Goal: Transaction & Acquisition: Book appointment/travel/reservation

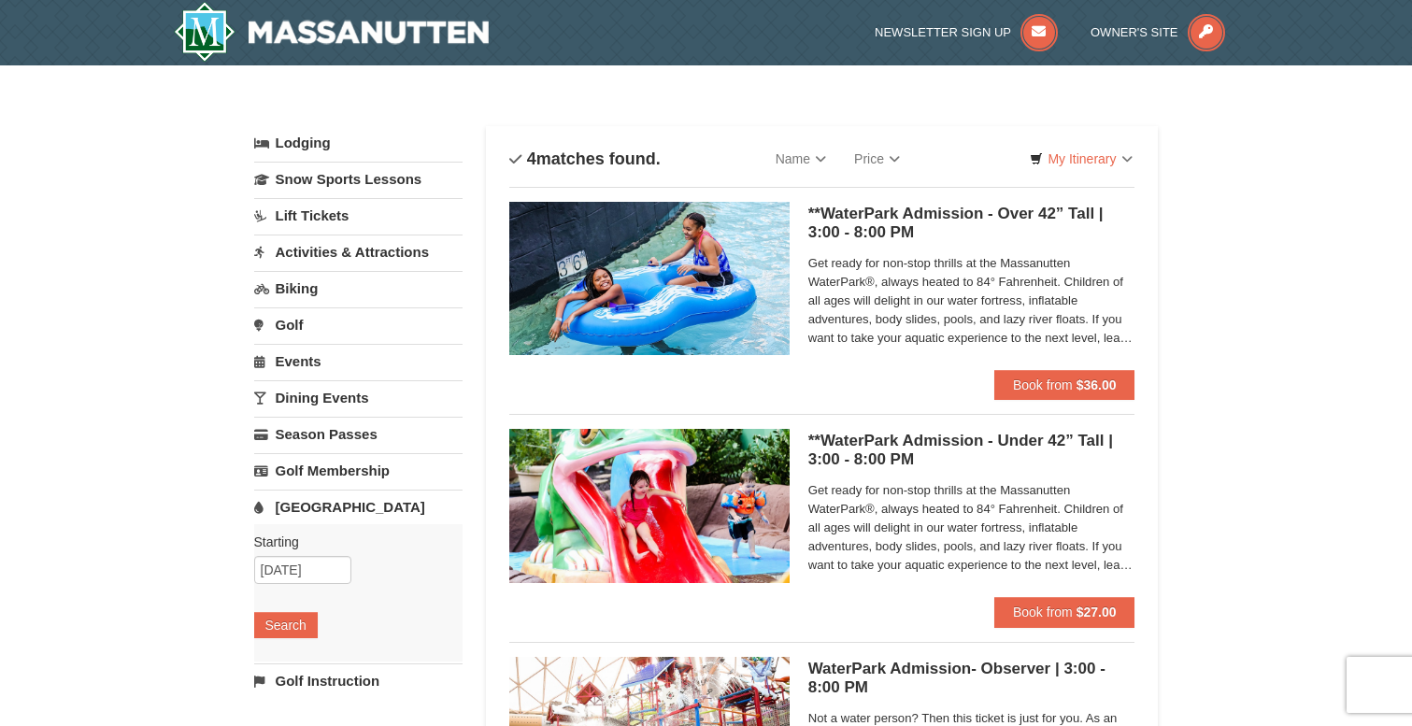
scroll to position [8, 0]
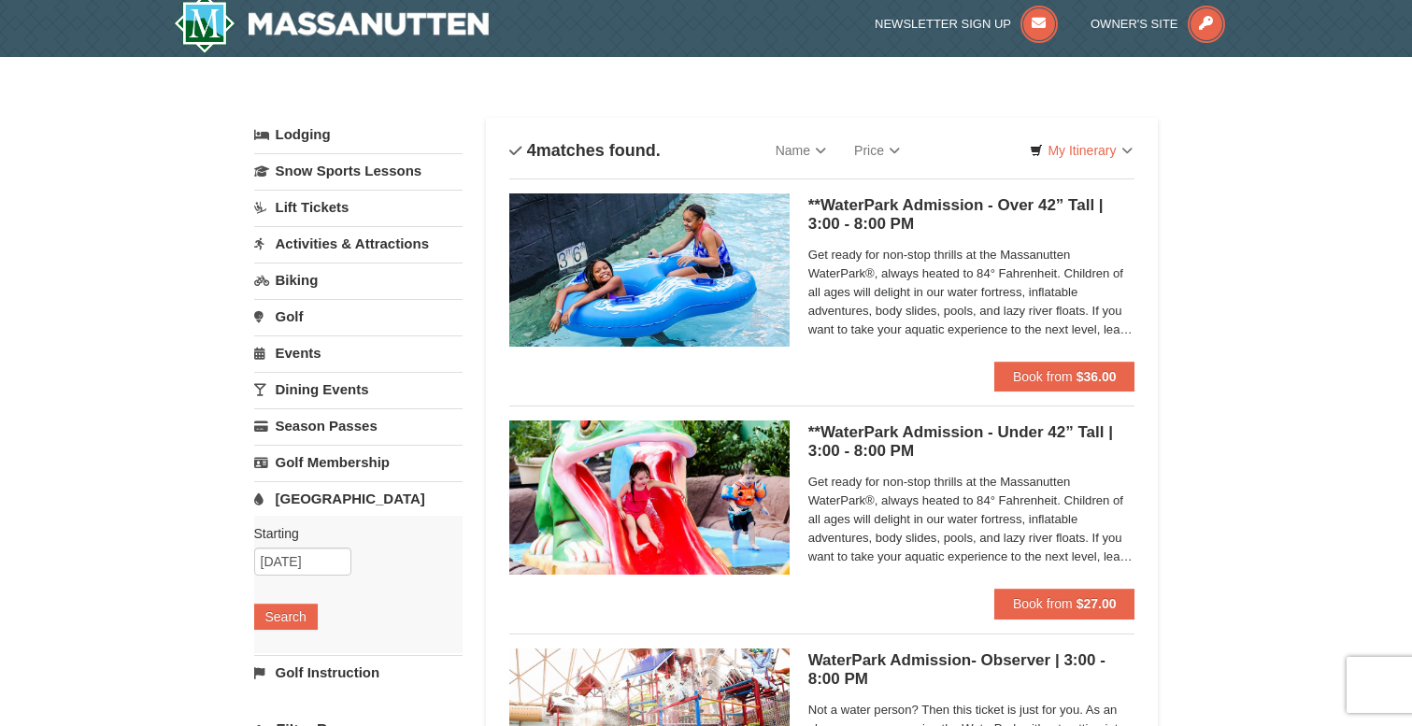
click at [321, 141] on link "Lodging" at bounding box center [358, 135] width 208 height 34
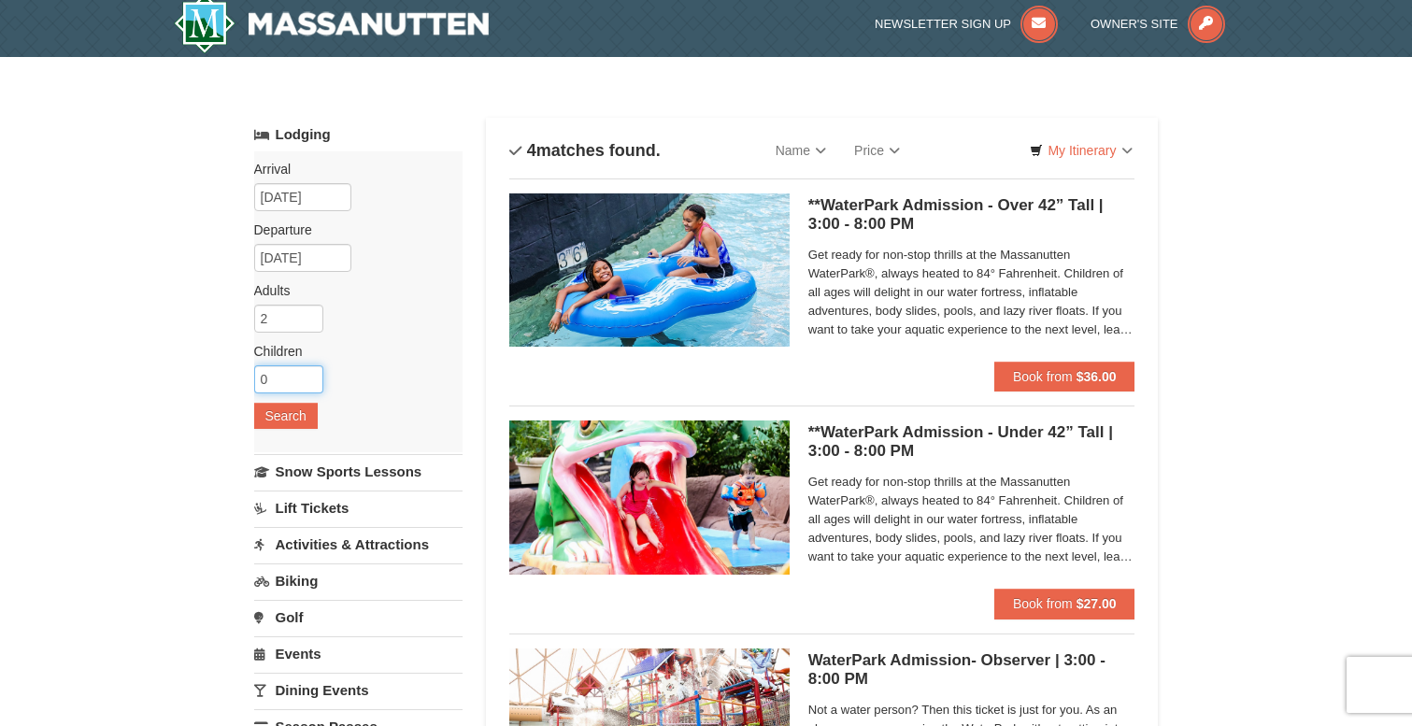
click at [310, 368] on input "0" at bounding box center [288, 379] width 69 height 28
click at [309, 376] on input "1" at bounding box center [288, 379] width 69 height 28
type input "2"
click at [309, 376] on input "2" at bounding box center [288, 379] width 69 height 28
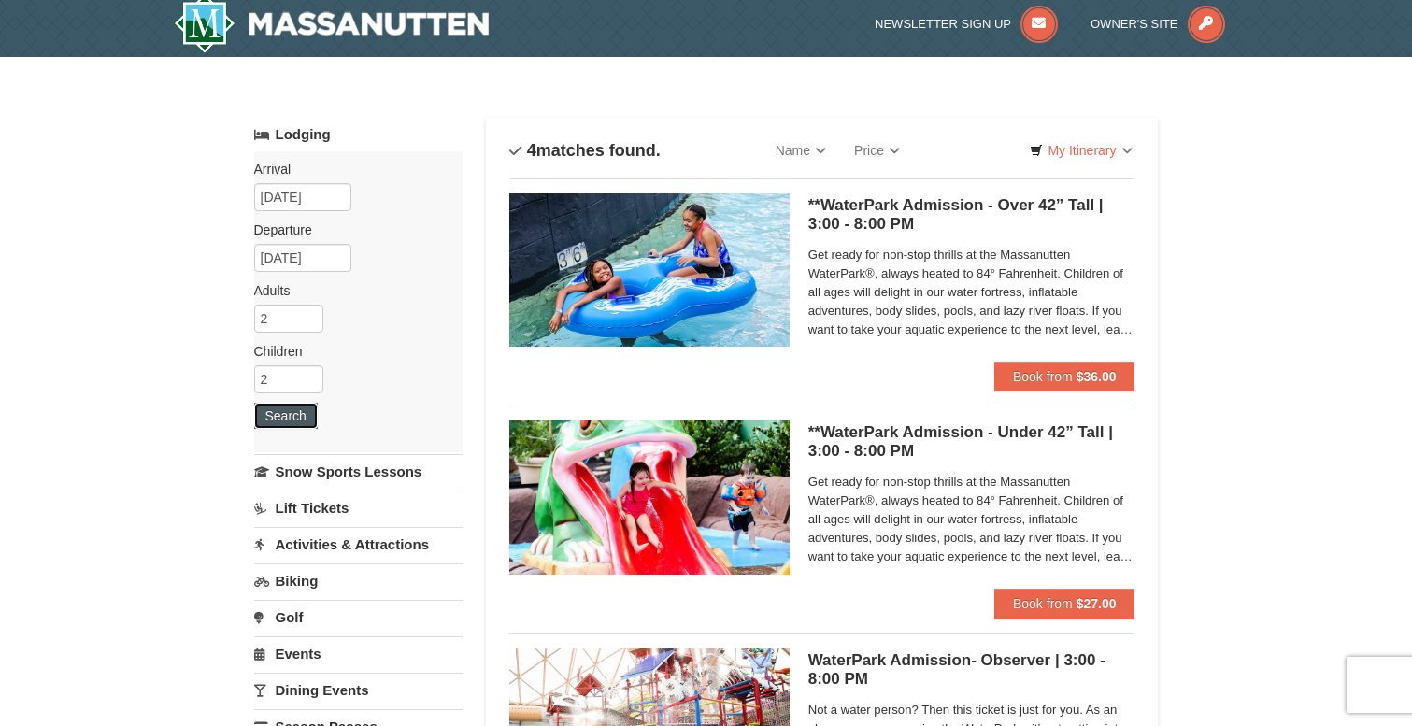
click at [297, 424] on button "Search" at bounding box center [286, 416] width 64 height 26
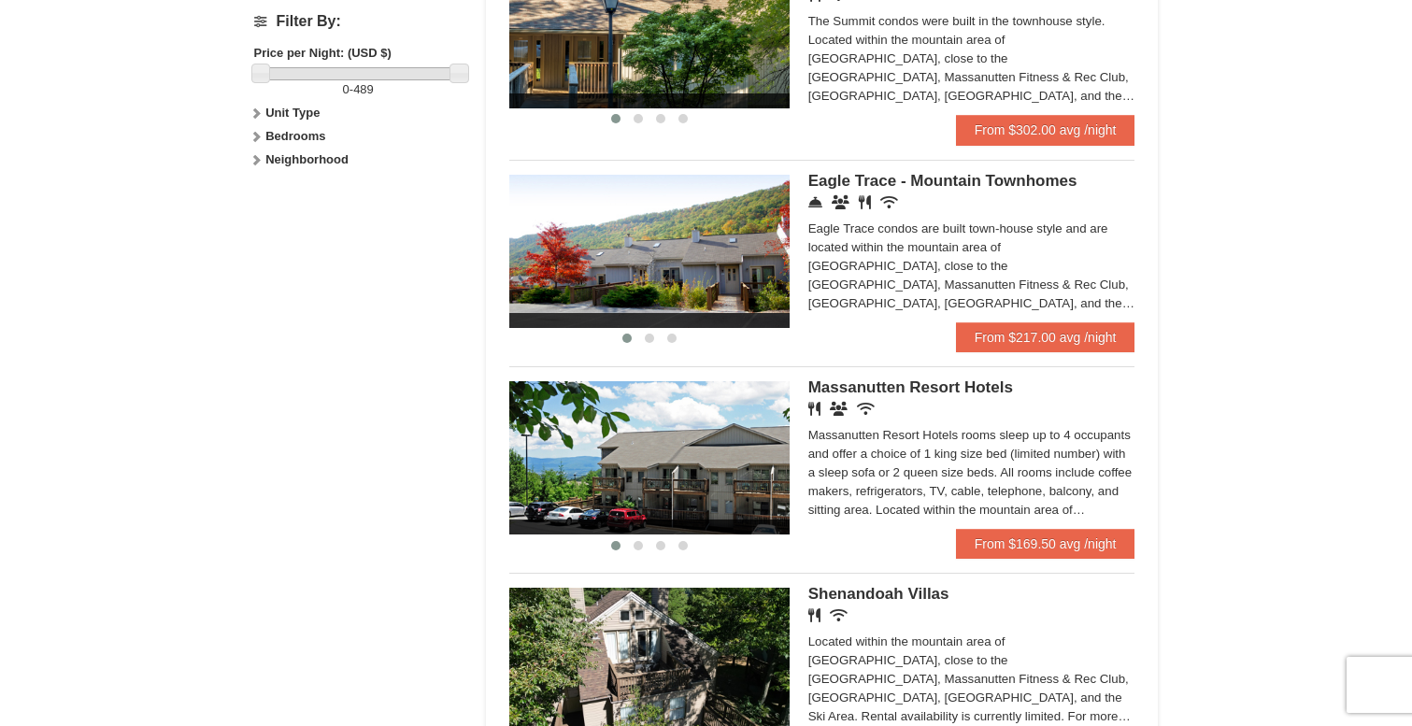
scroll to position [894, 0]
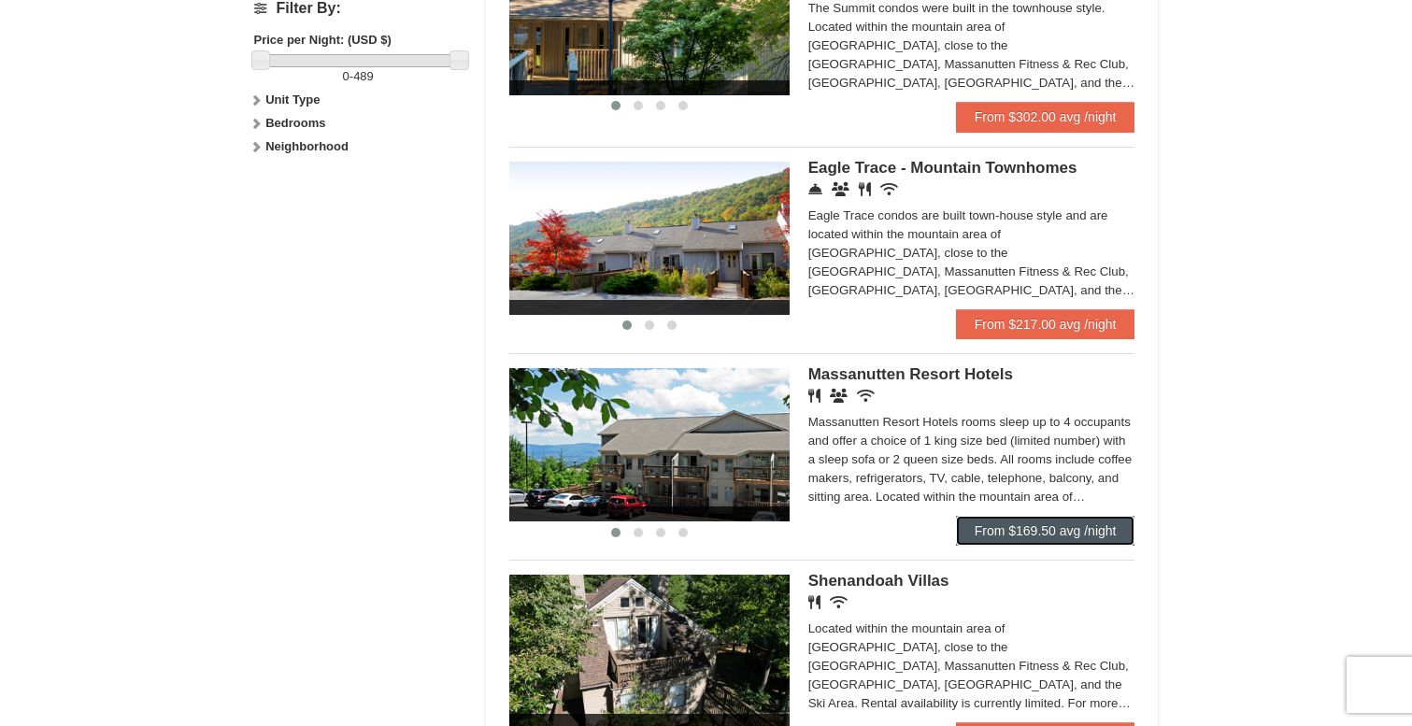
click at [1015, 539] on link "From $169.50 avg /night" at bounding box center [1045, 531] width 179 height 30
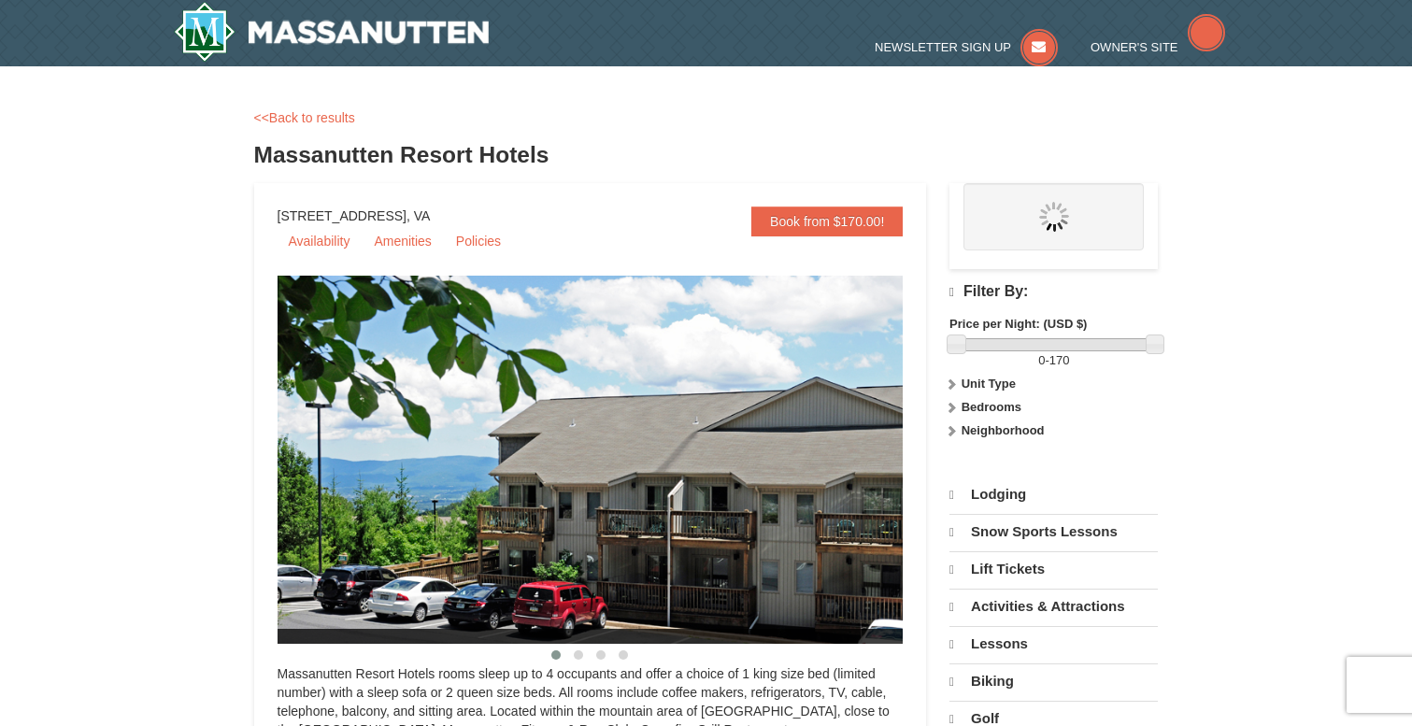
select select "10"
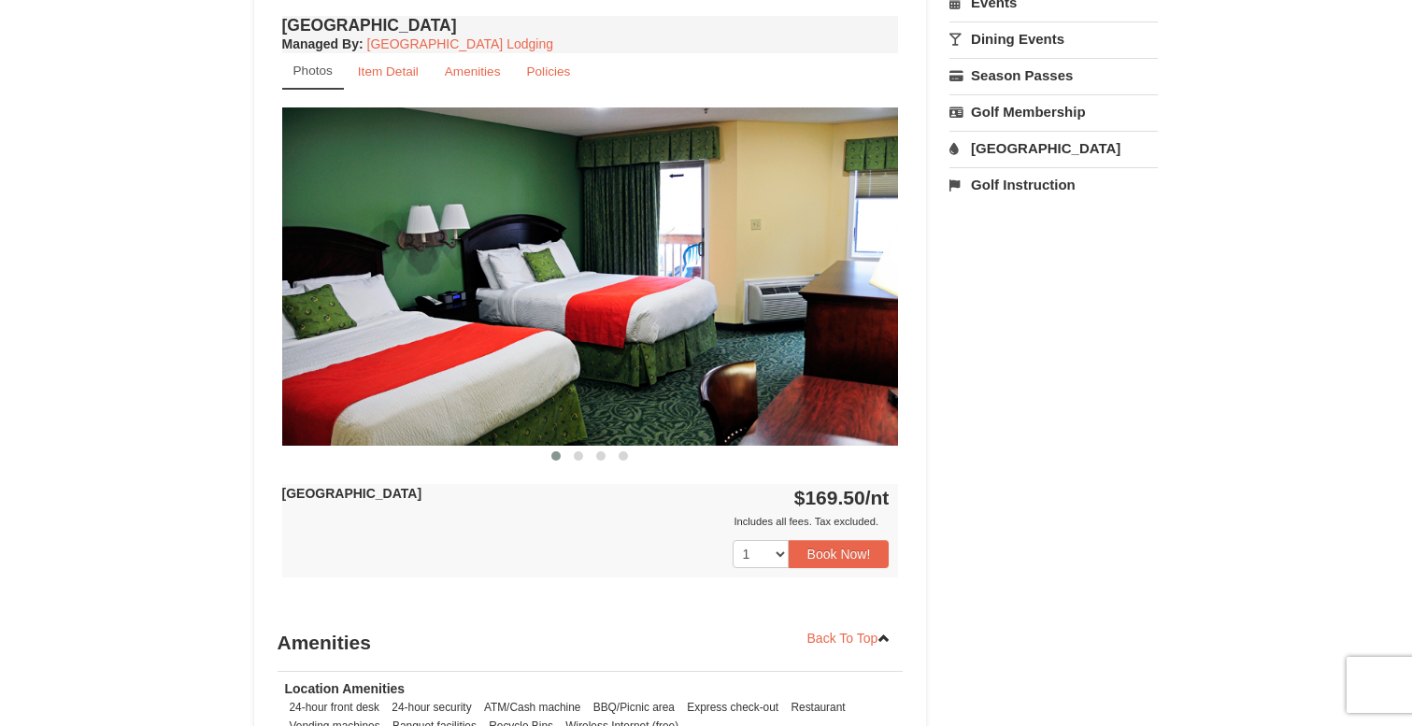
scroll to position [710, 0]
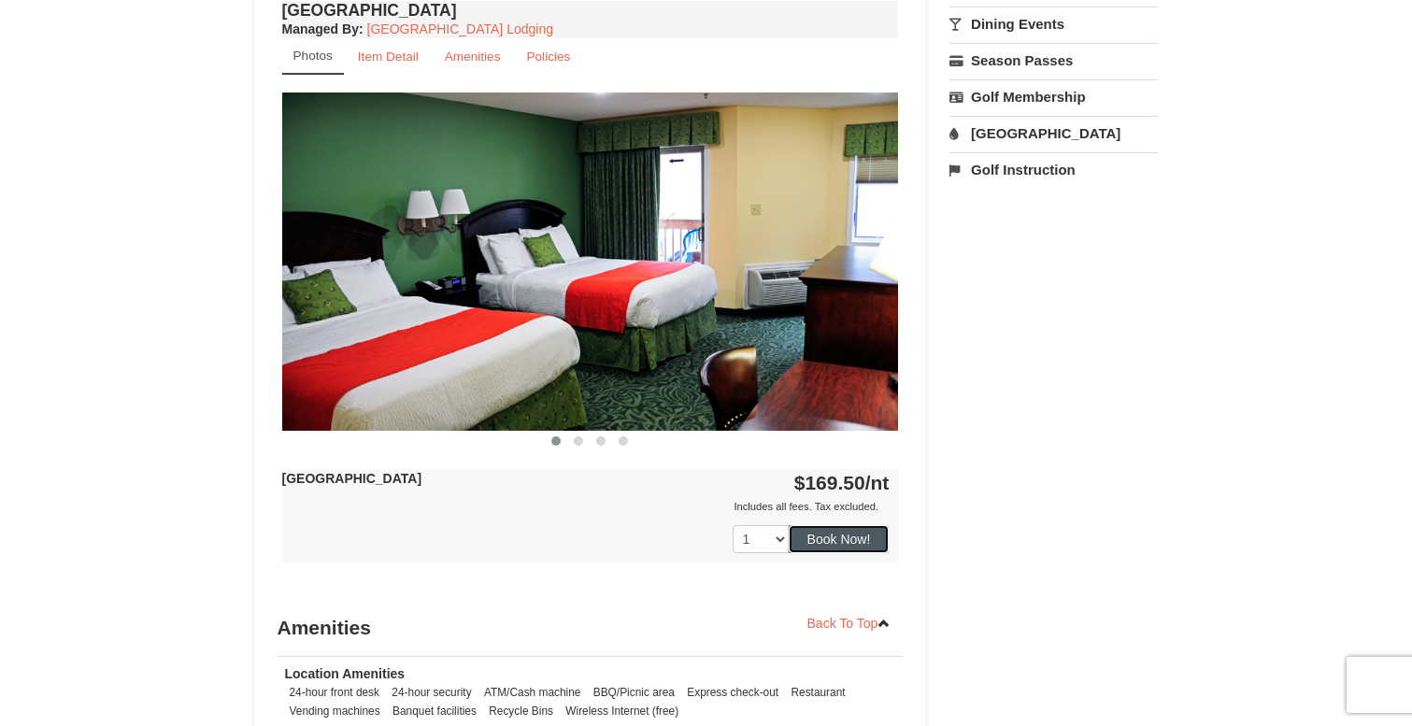
click at [861, 541] on button "Book Now!" at bounding box center [839, 539] width 101 height 28
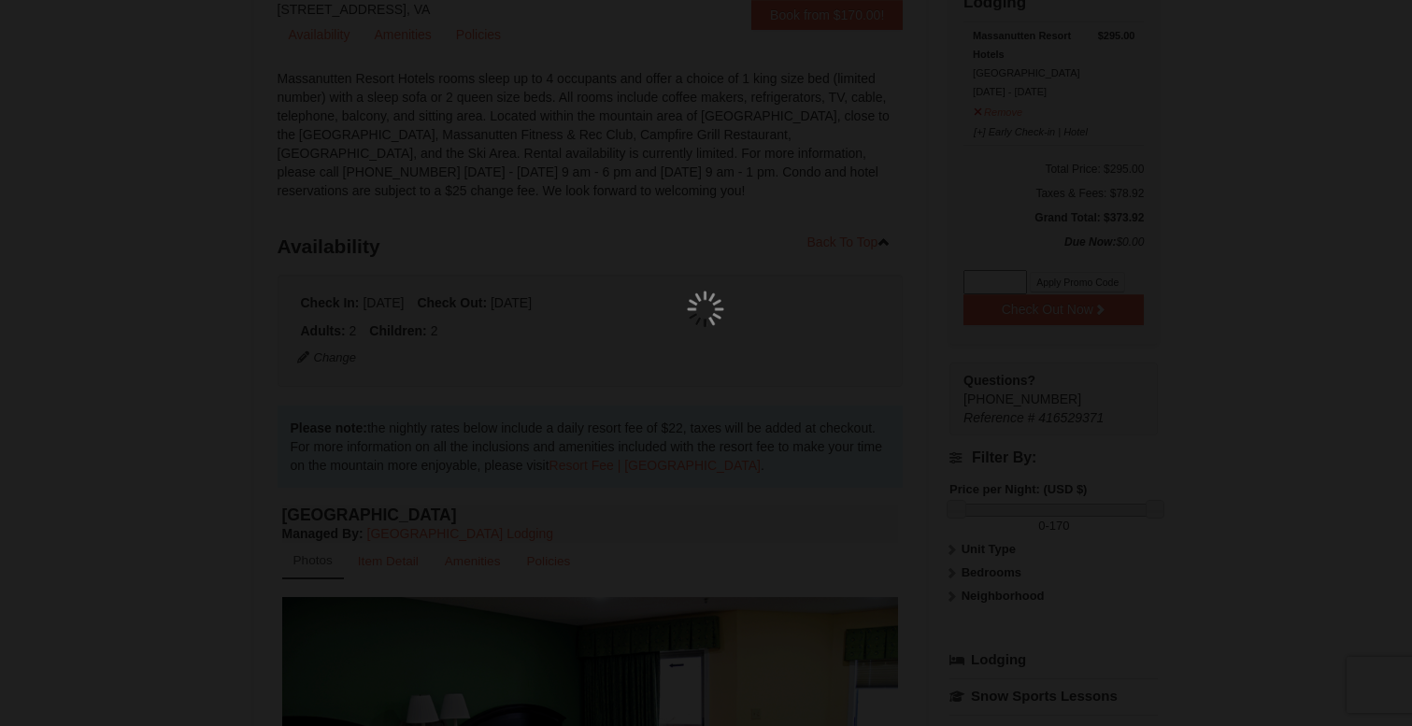
scroll to position [182, 0]
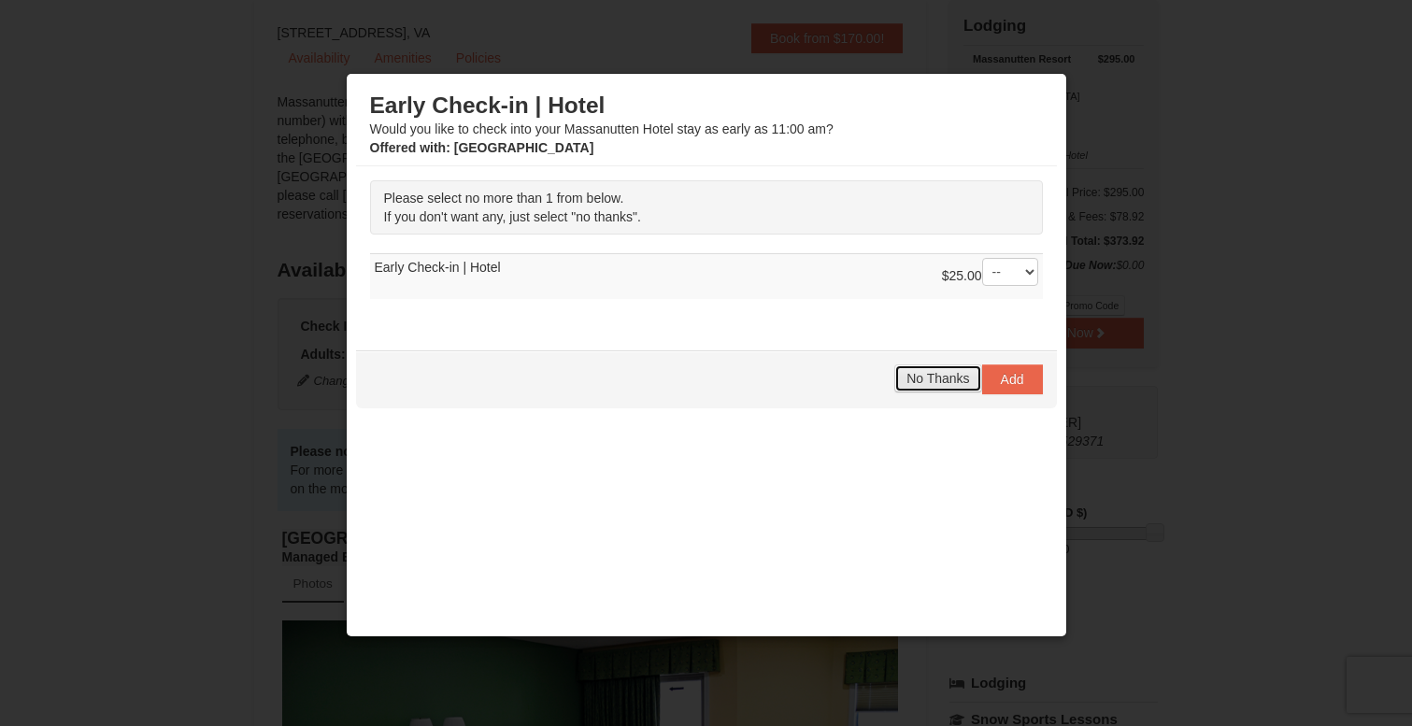
click at [940, 377] on span "No Thanks" at bounding box center [937, 378] width 63 height 15
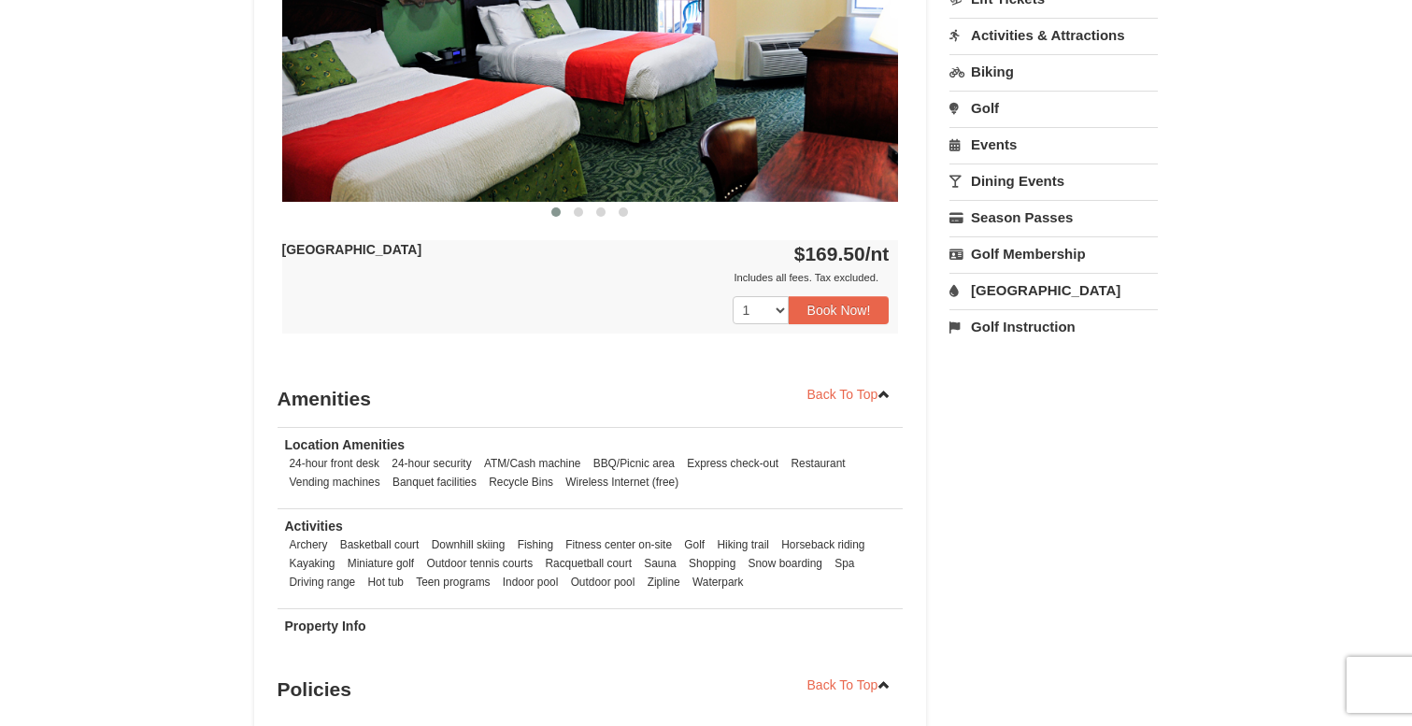
scroll to position [933, 0]
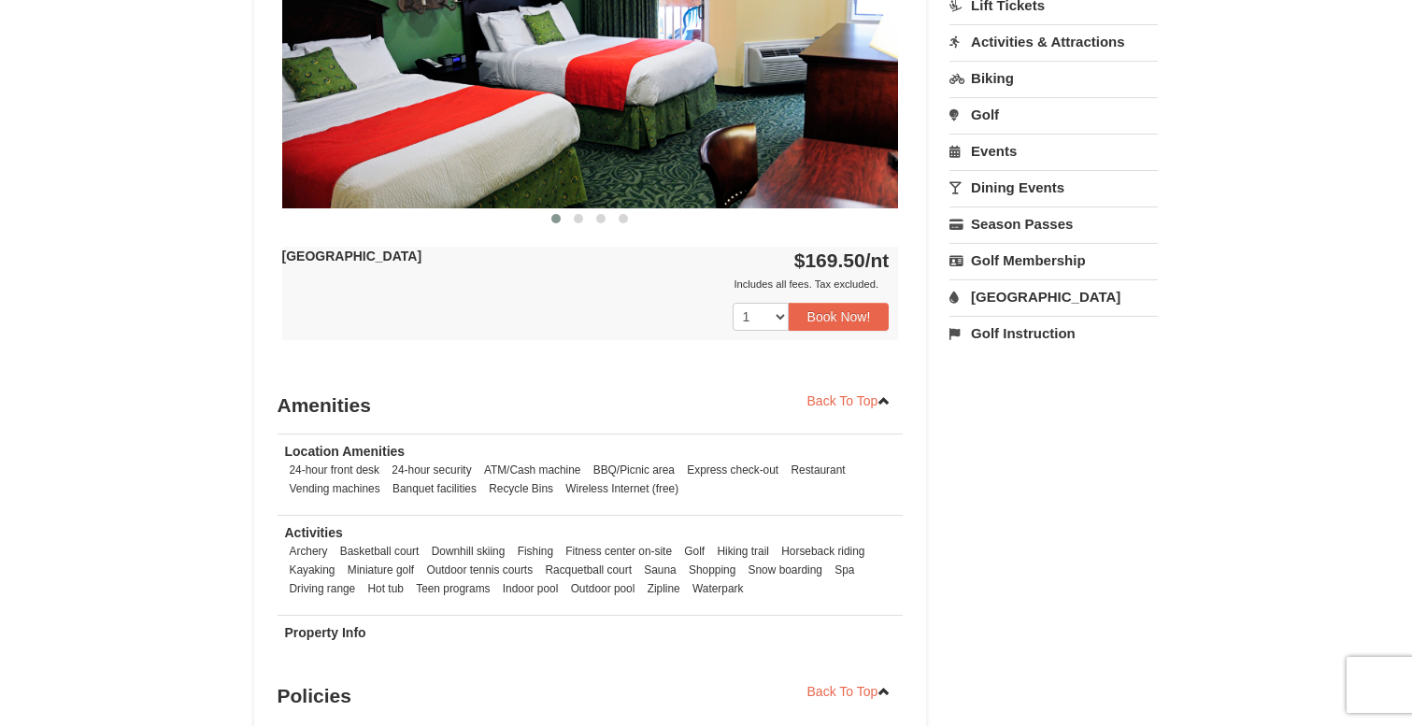
click at [1083, 38] on link "Activities & Attractions" at bounding box center [1053, 41] width 208 height 35
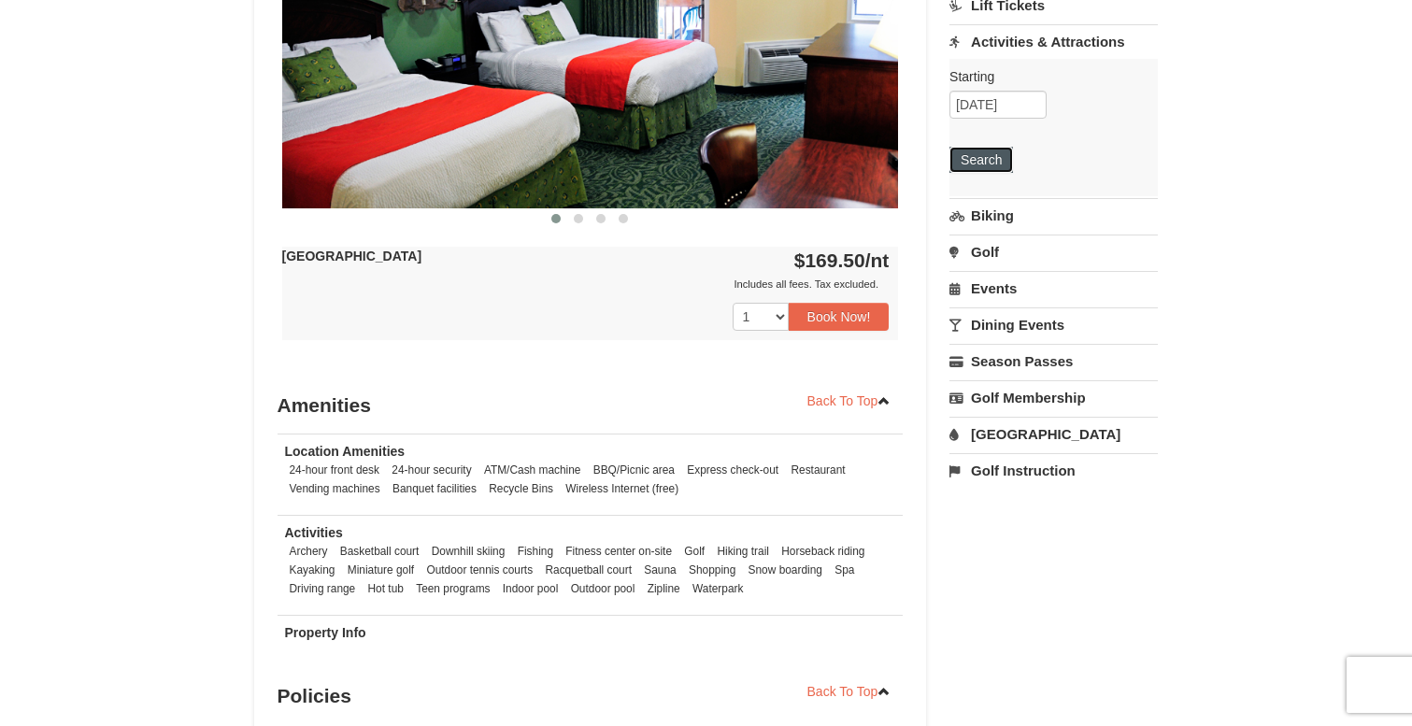
click at [998, 161] on button "Search" at bounding box center [981, 160] width 64 height 26
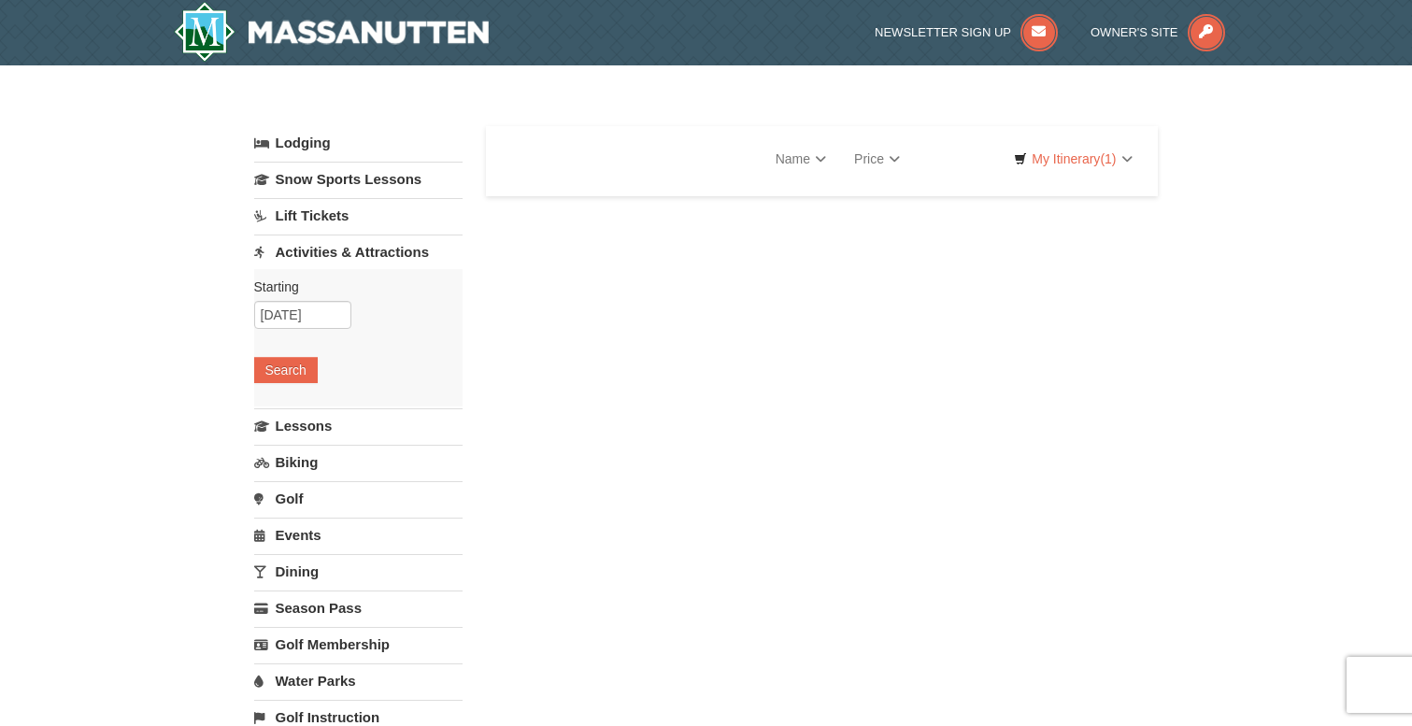
select select "10"
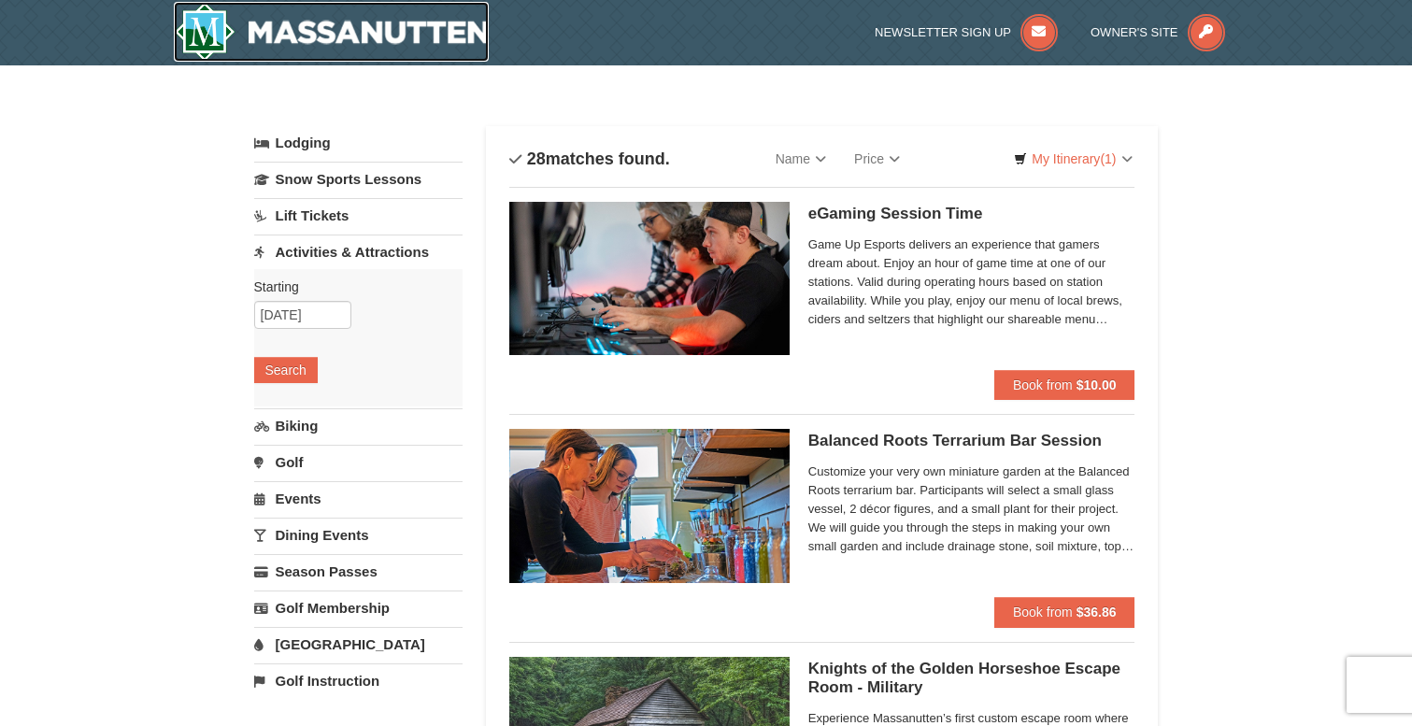
click at [370, 31] on img at bounding box center [332, 32] width 316 height 60
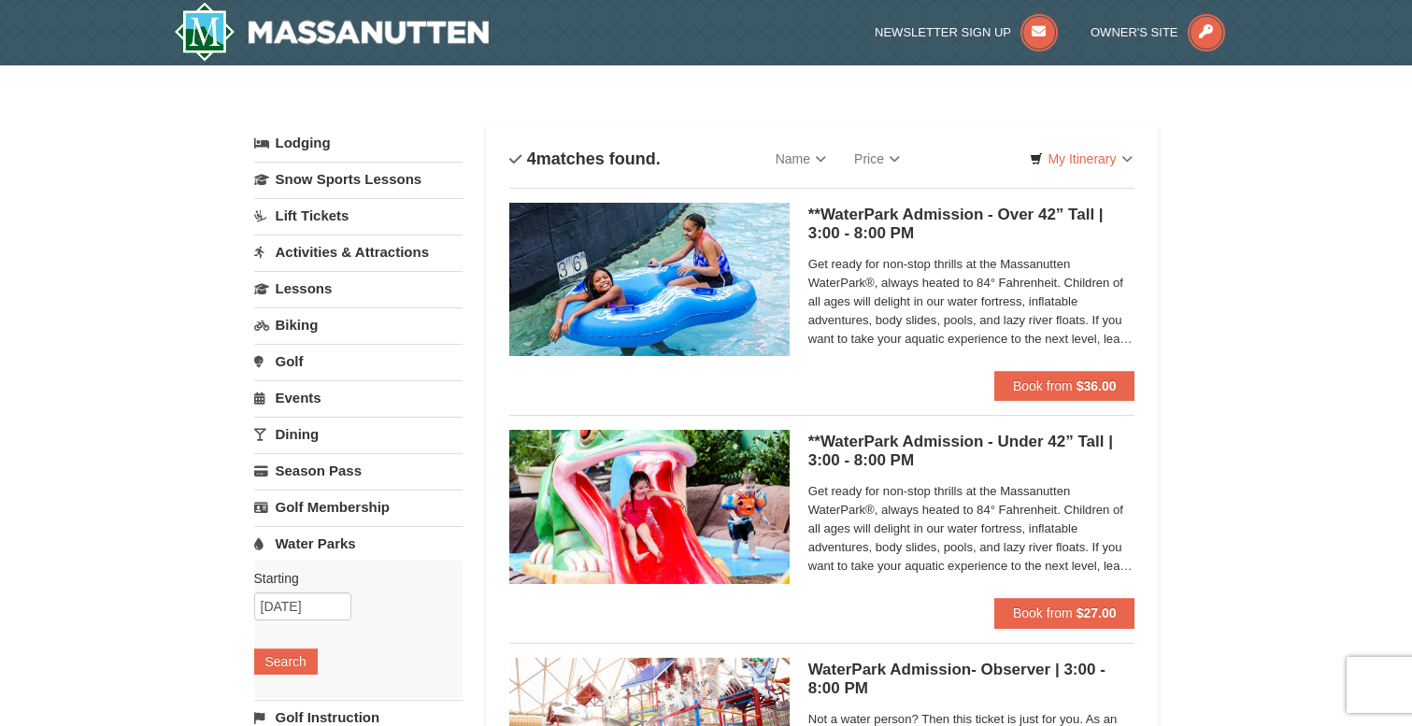
select select "10"
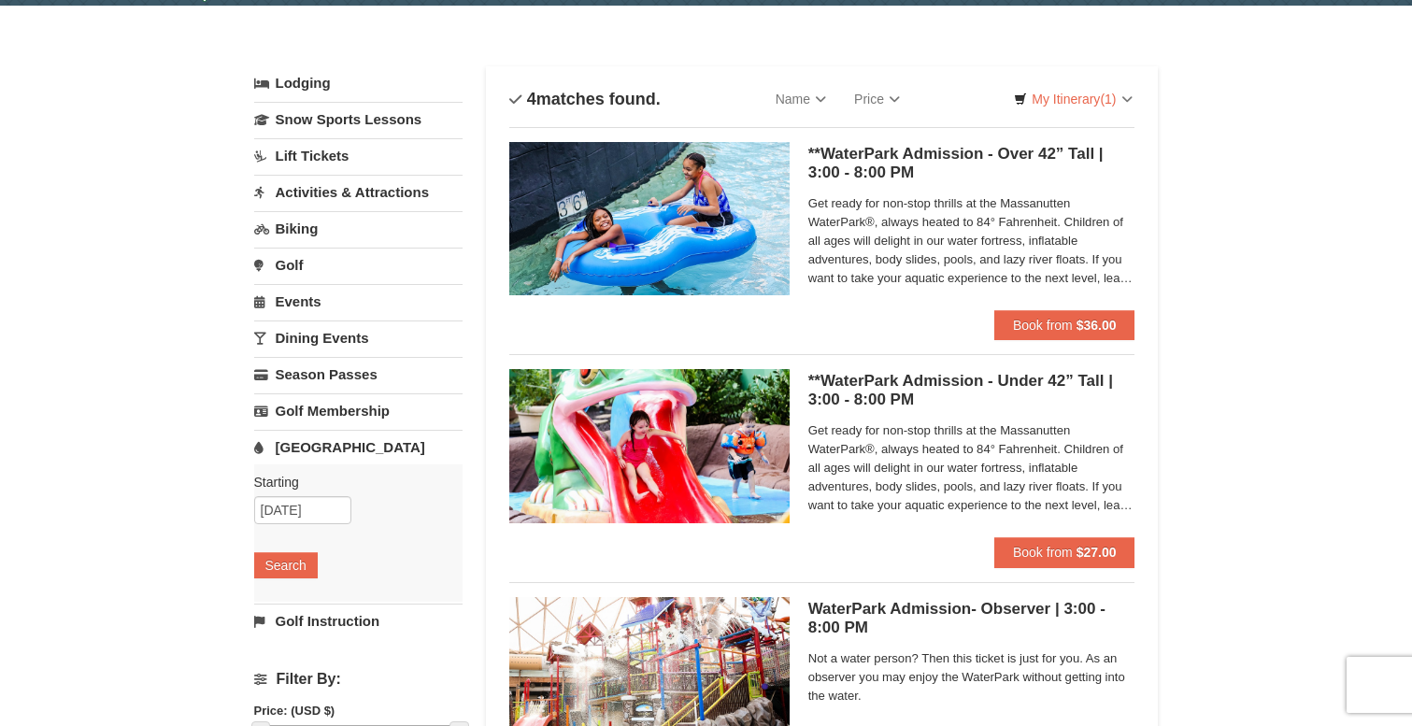
scroll to position [53, 0]
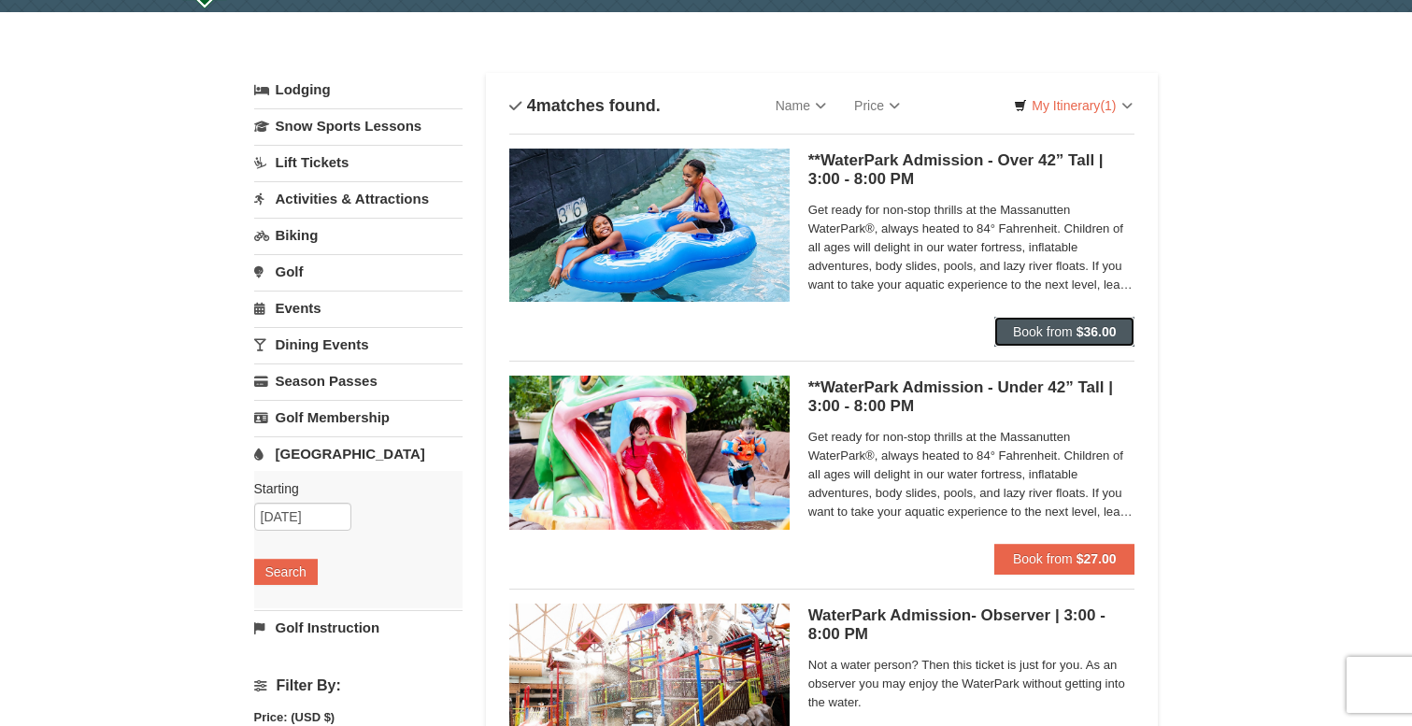
click at [1041, 324] on span "Book from" at bounding box center [1043, 331] width 60 height 15
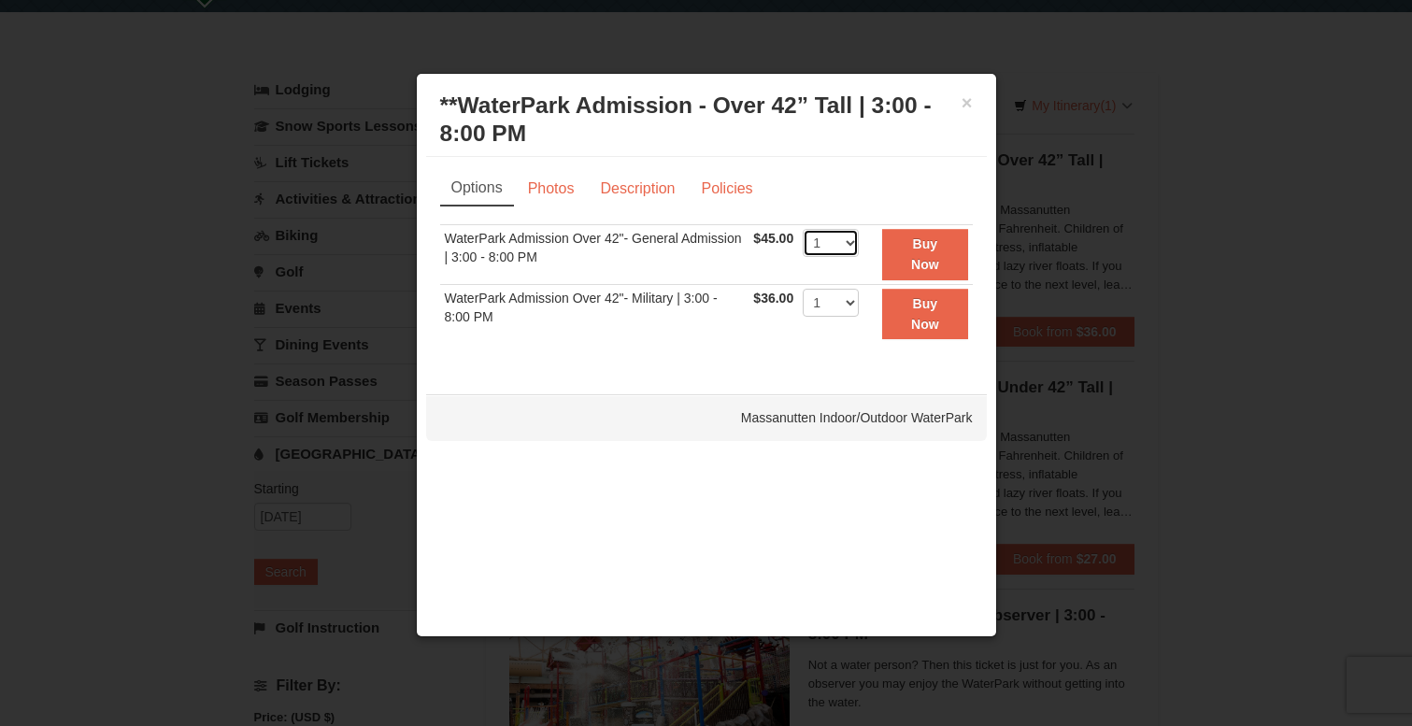
click at [852, 240] on select "1 2 3 4 5 6 7 8 9 10 11 12 13 14 15 16 17 18 19 20 21 22" at bounding box center [831, 243] width 56 height 28
select select "4"
click at [803, 229] on select "1 2 3 4 5 6 7 8 9 10 11 12 13 14 15 16 17 18 19 20 21 22" at bounding box center [831, 243] width 56 height 28
click at [931, 255] on button "Buy Now" at bounding box center [924, 254] width 85 height 51
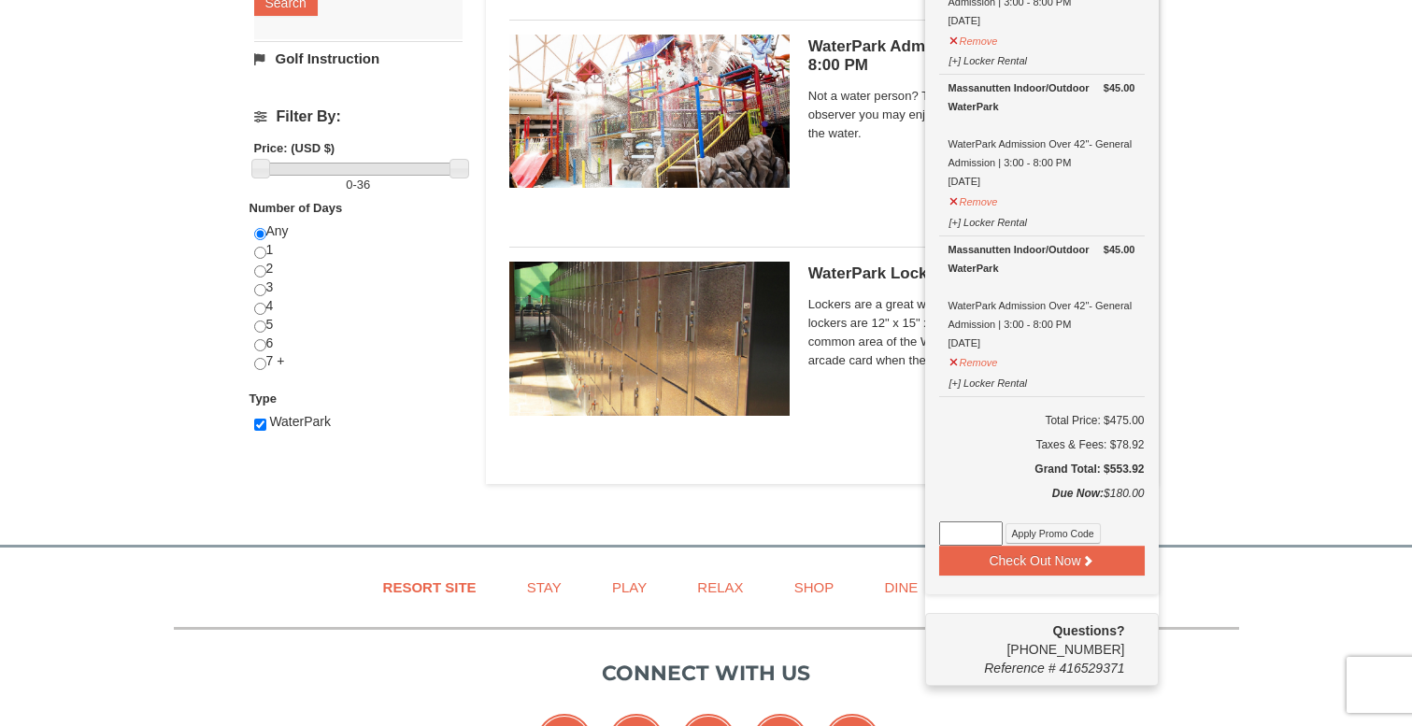
scroll to position [623, 0]
click at [972, 520] on input at bounding box center [971, 532] width 64 height 24
paste input "WPHarvestMonThurs25"
type input "WPHarvestMonThurs25"
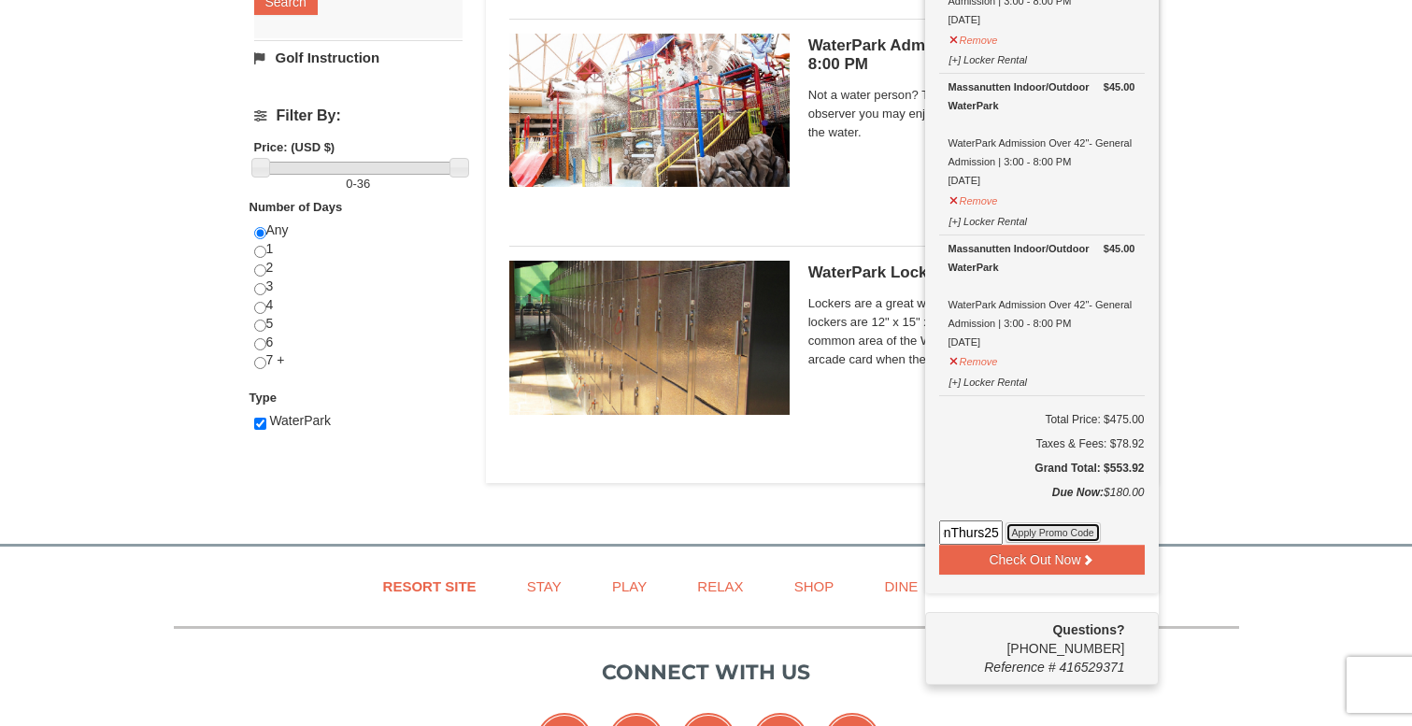
click at [1049, 528] on button "Apply Promo Code" at bounding box center [1052, 532] width 95 height 21
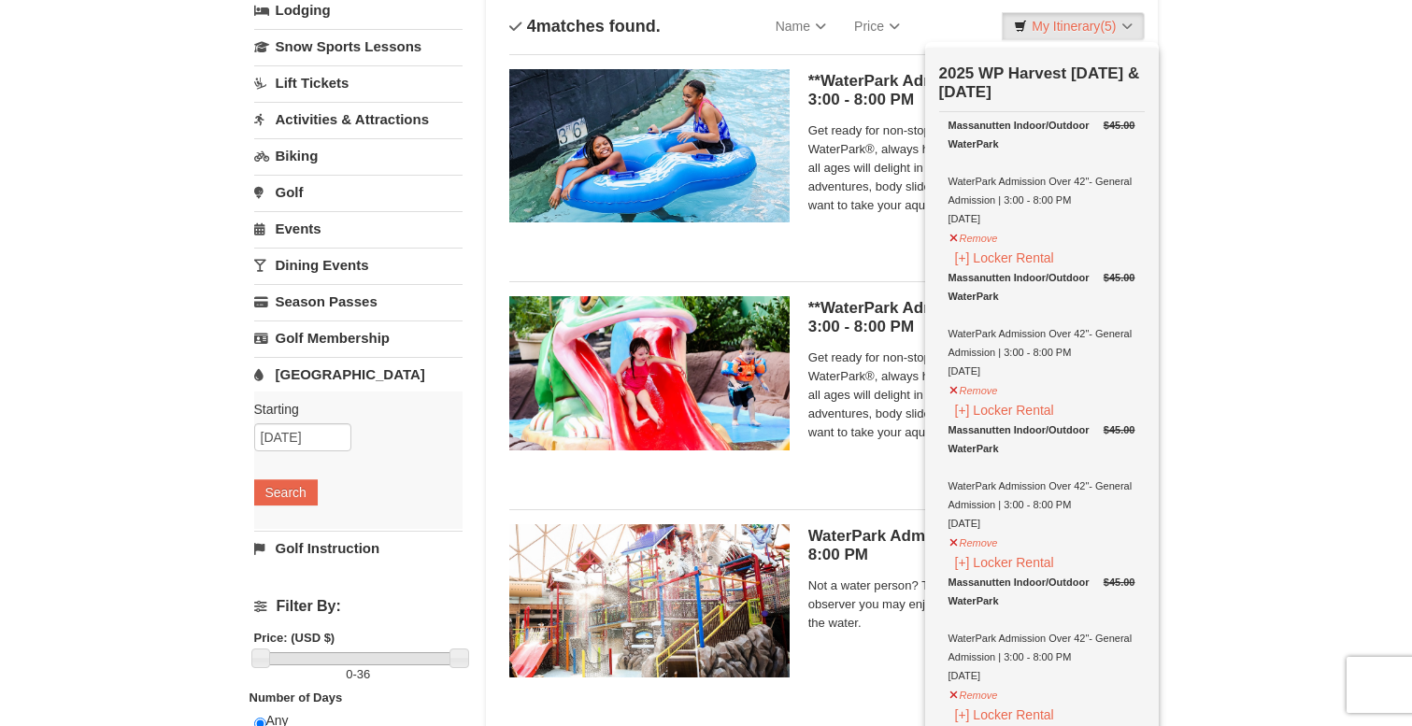
scroll to position [137, 0]
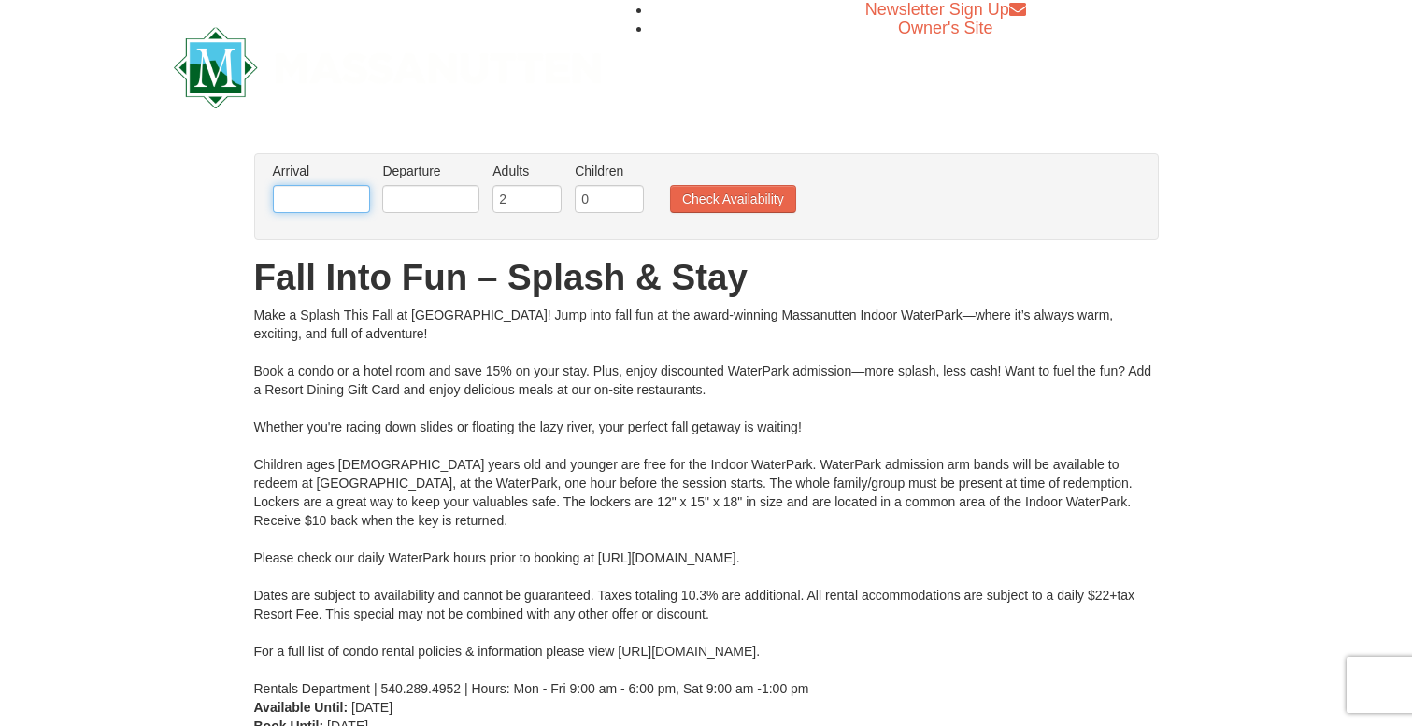
click at [353, 204] on input "text" at bounding box center [321, 199] width 97 height 28
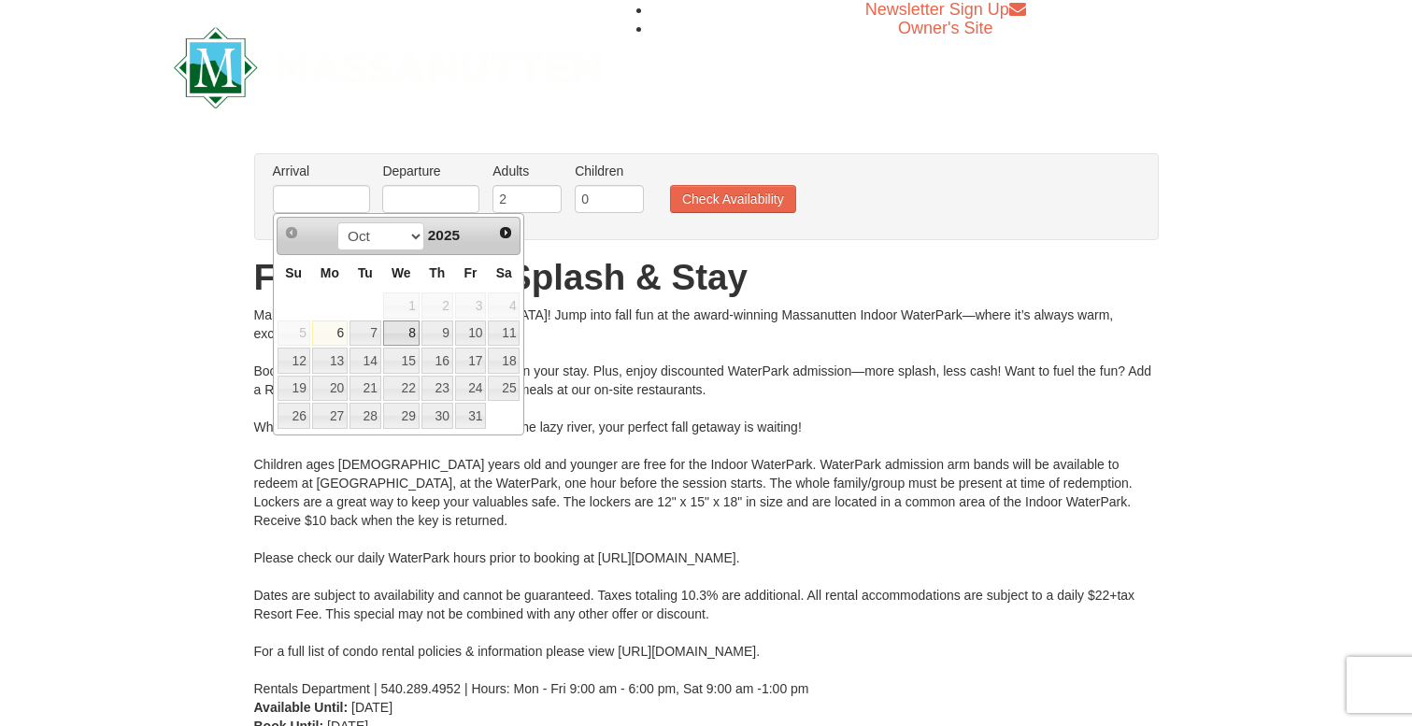
click at [411, 334] on link "8" at bounding box center [401, 334] width 36 height 26
type input "[DATE]"
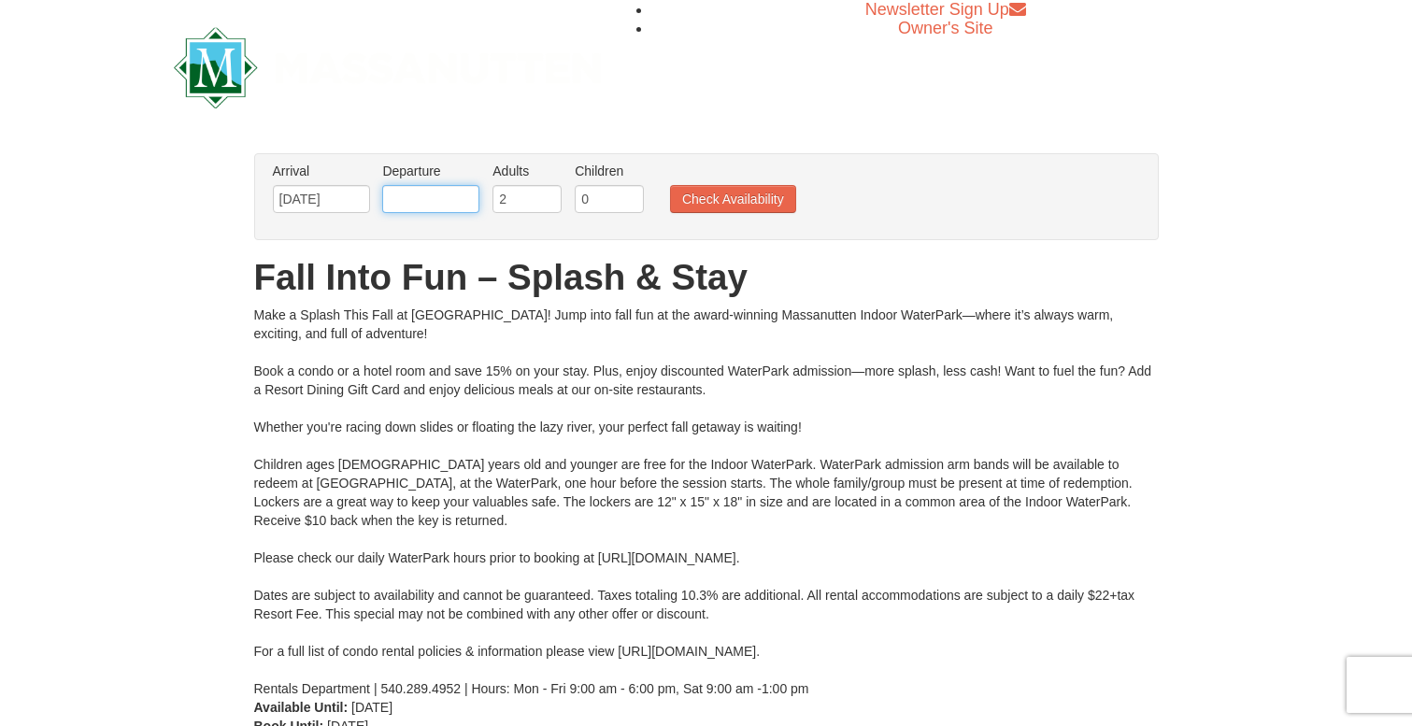
click at [446, 195] on input "text" at bounding box center [430, 199] width 97 height 28
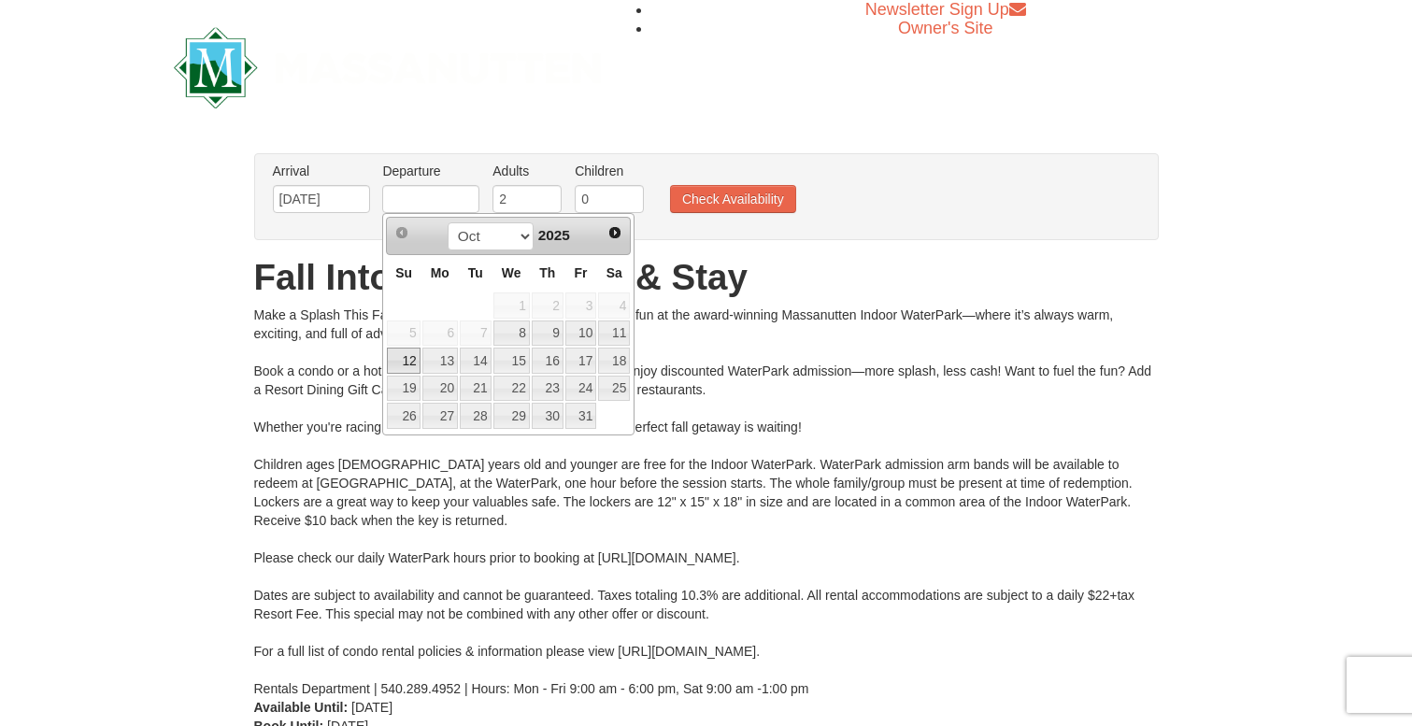
click at [410, 360] on link "12" at bounding box center [403, 361] width 33 height 26
type input "[DATE]"
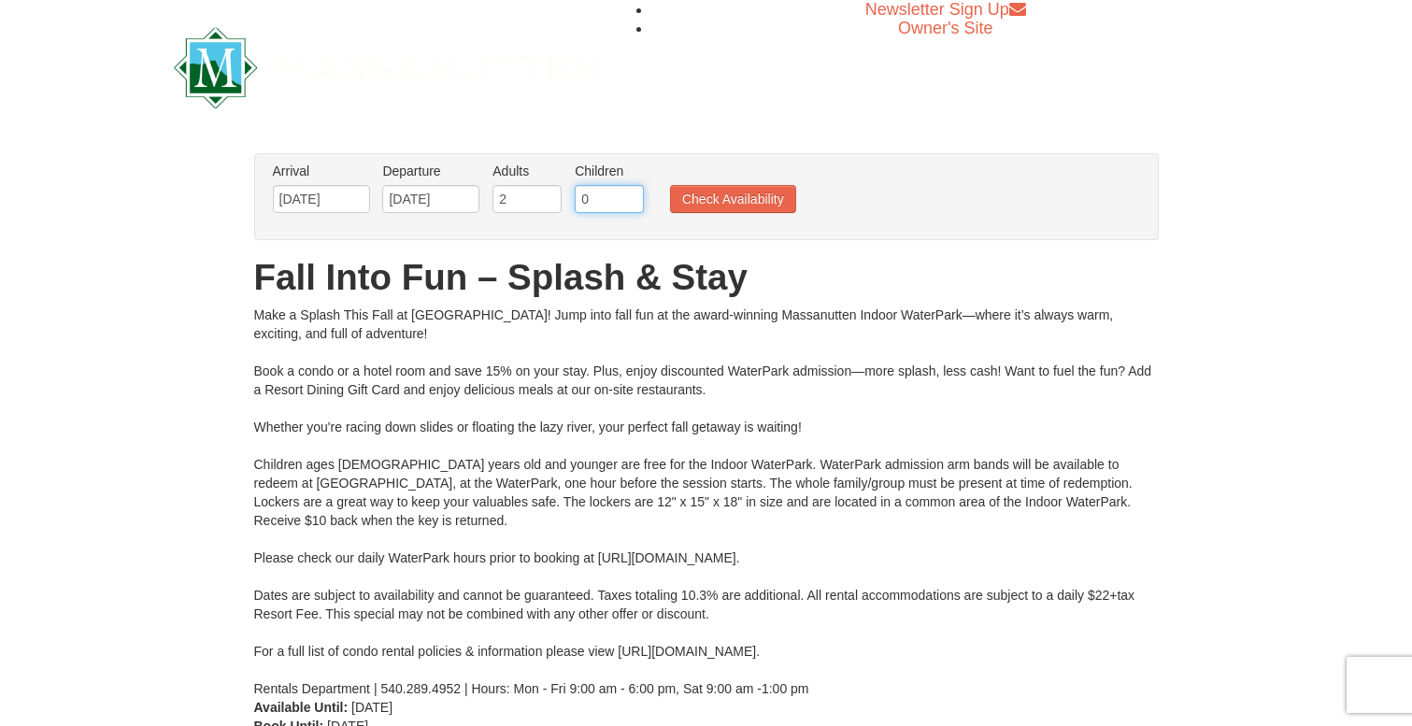
click at [615, 189] on input "0" at bounding box center [609, 199] width 69 height 28
click at [630, 193] on input "1" at bounding box center [609, 199] width 69 height 28
type input "2"
click at [630, 193] on input "2" at bounding box center [609, 199] width 69 height 28
click at [707, 205] on button "Check Availability" at bounding box center [733, 199] width 126 height 28
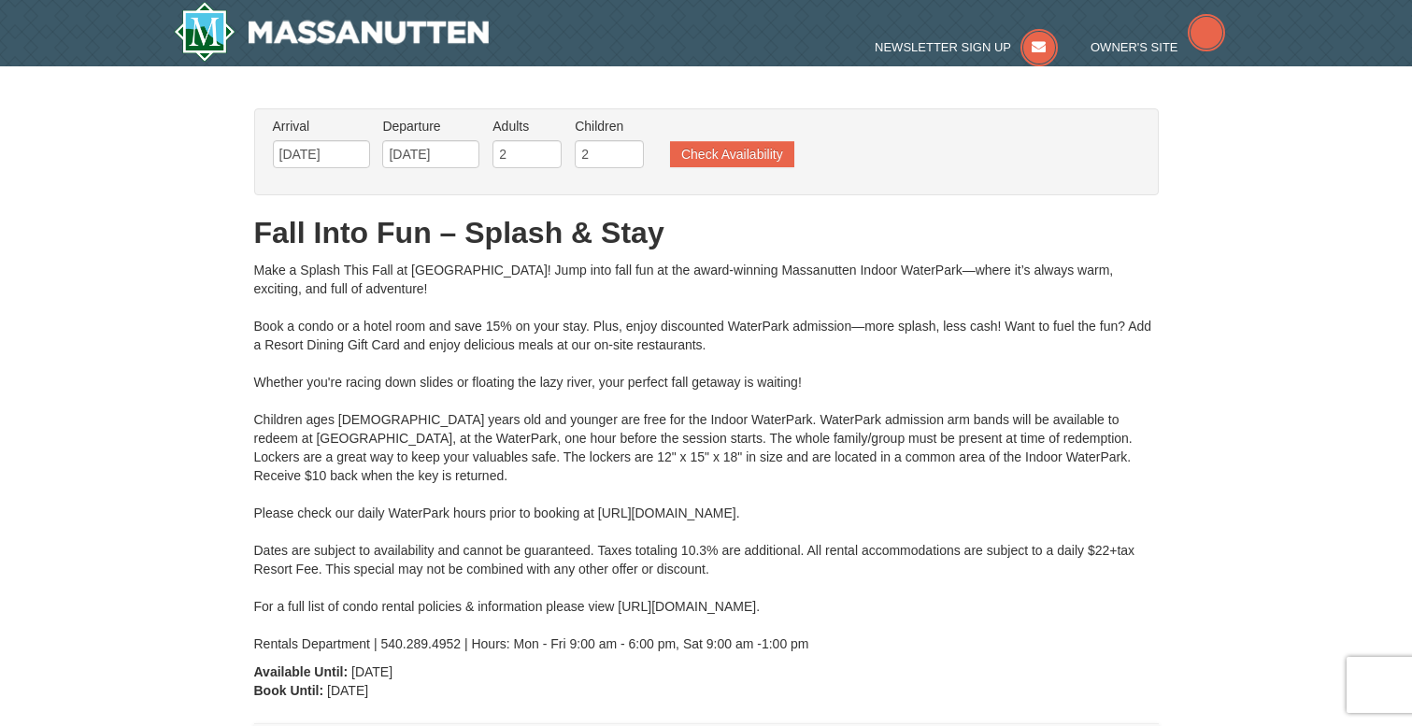
type input "[DATE]"
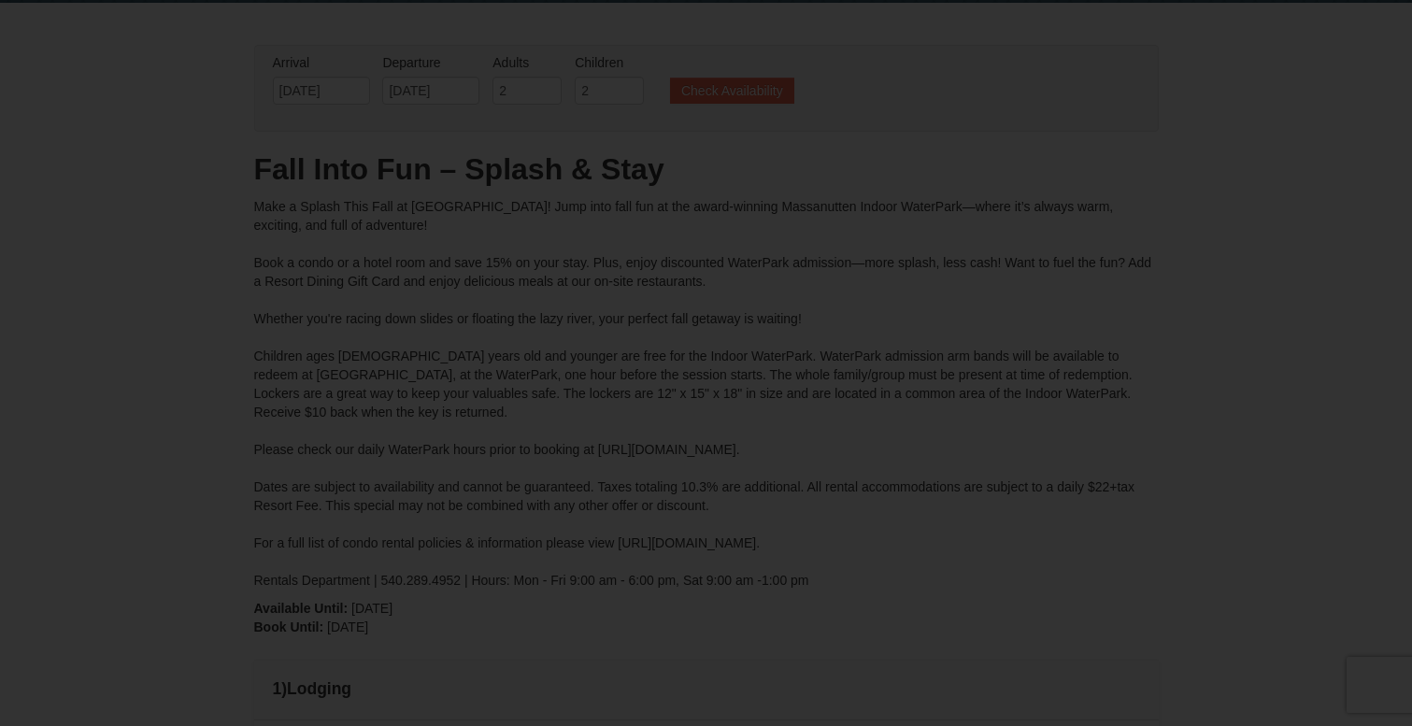
type input "[DATE]"
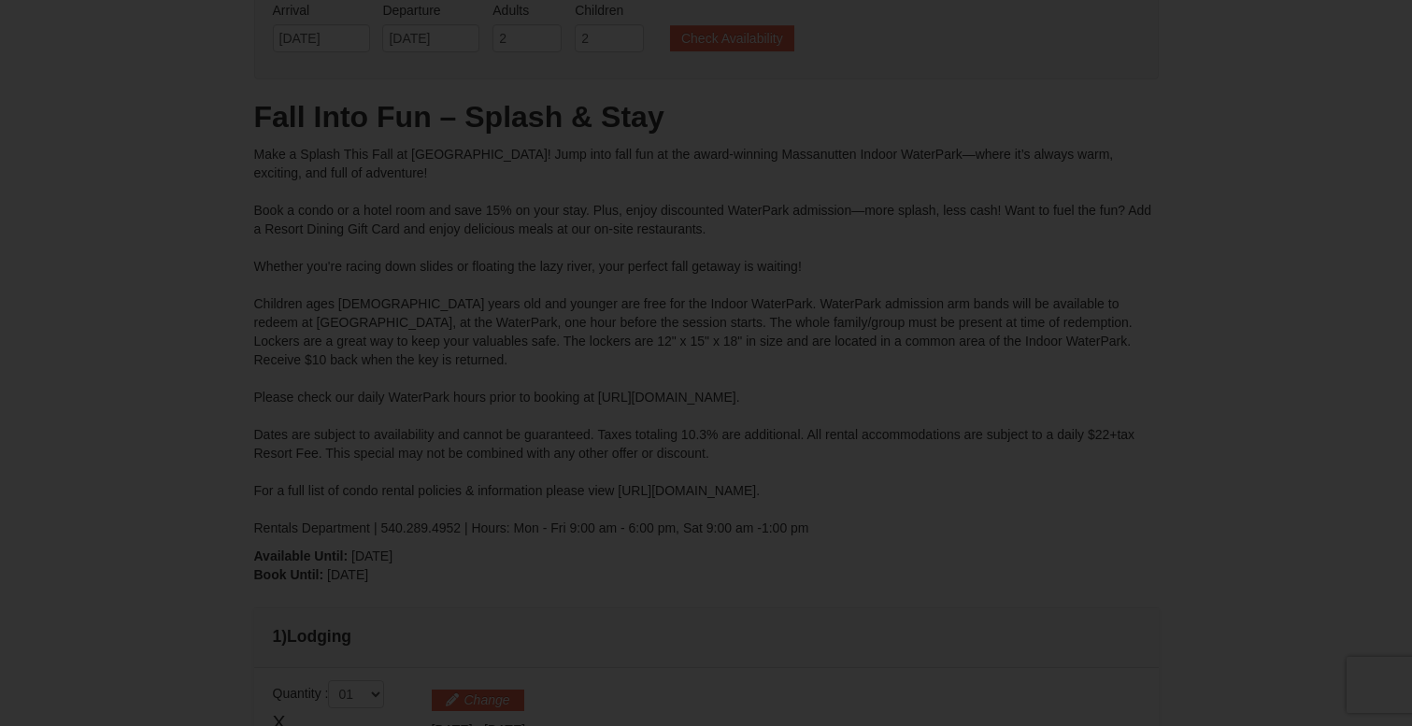
type input "[DATE]"
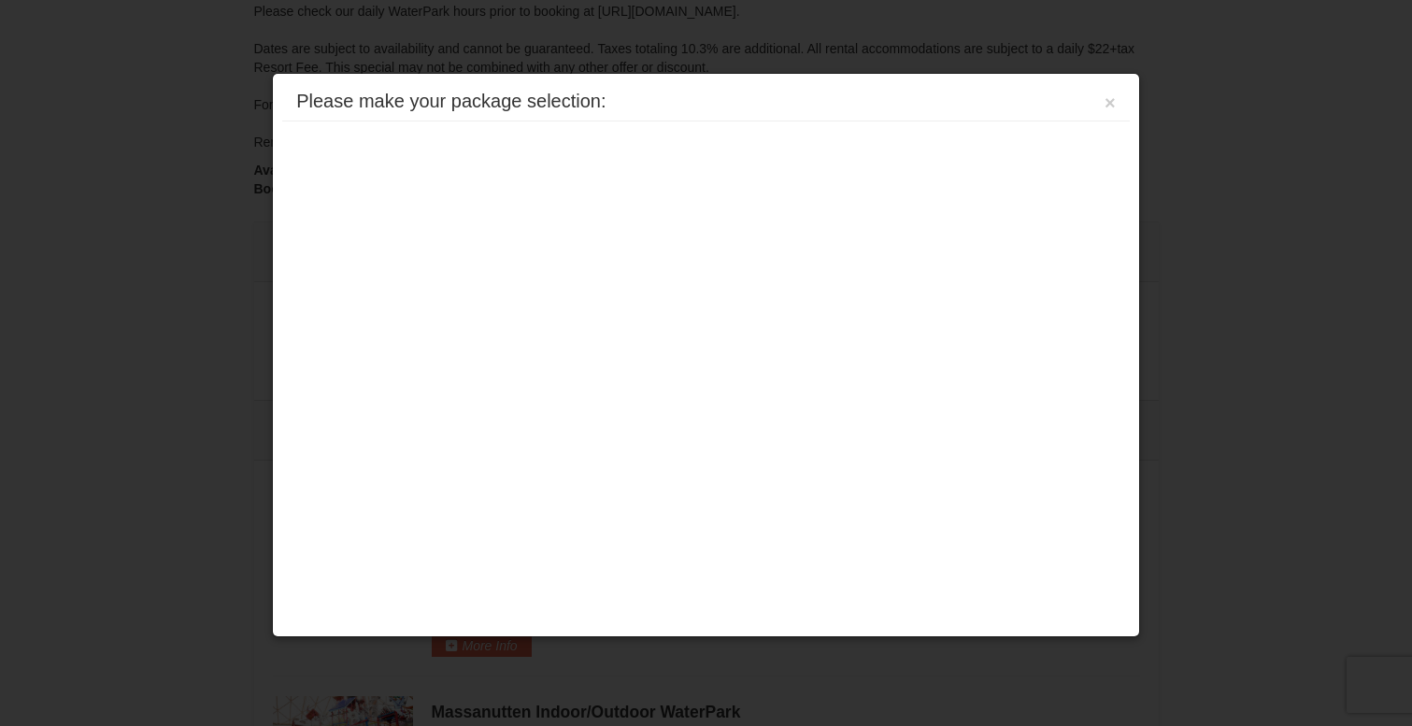
scroll to position [498, 0]
click at [1112, 103] on button "×" at bounding box center [1110, 102] width 11 height 19
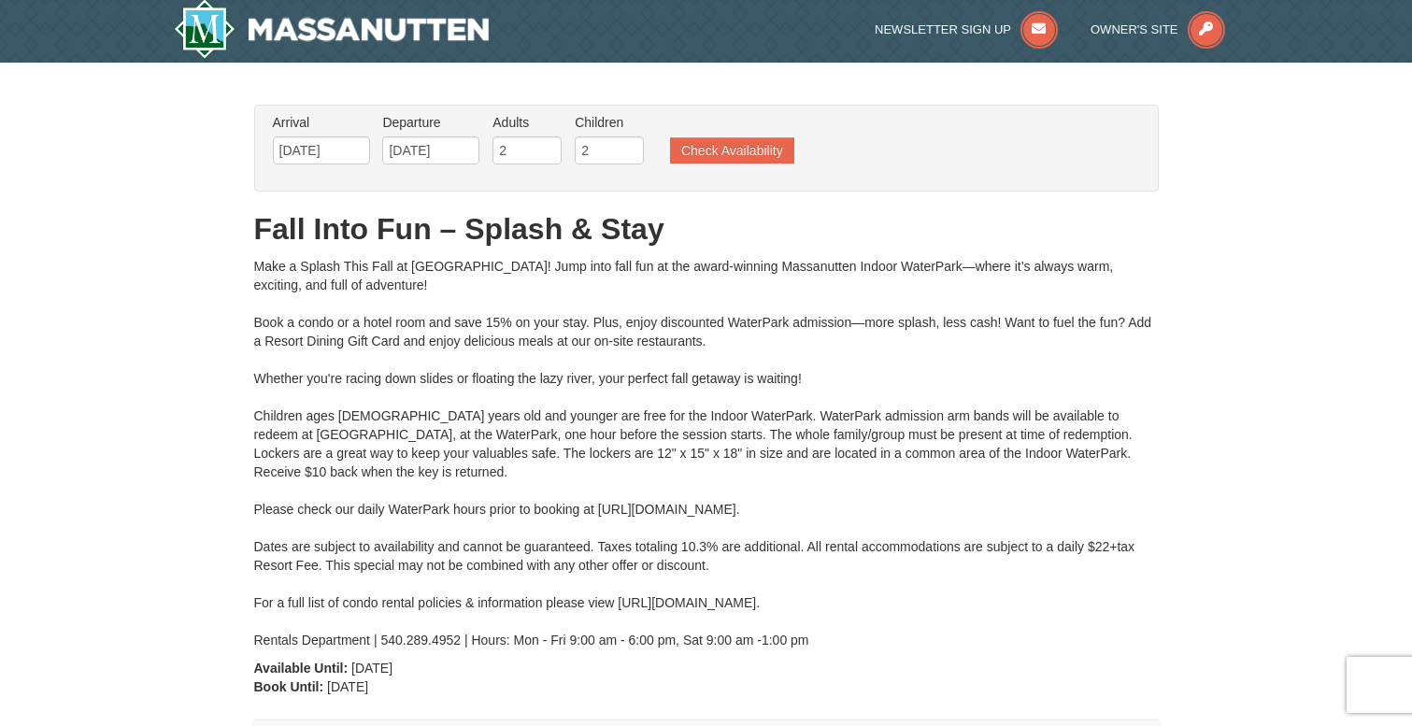
scroll to position [0, 0]
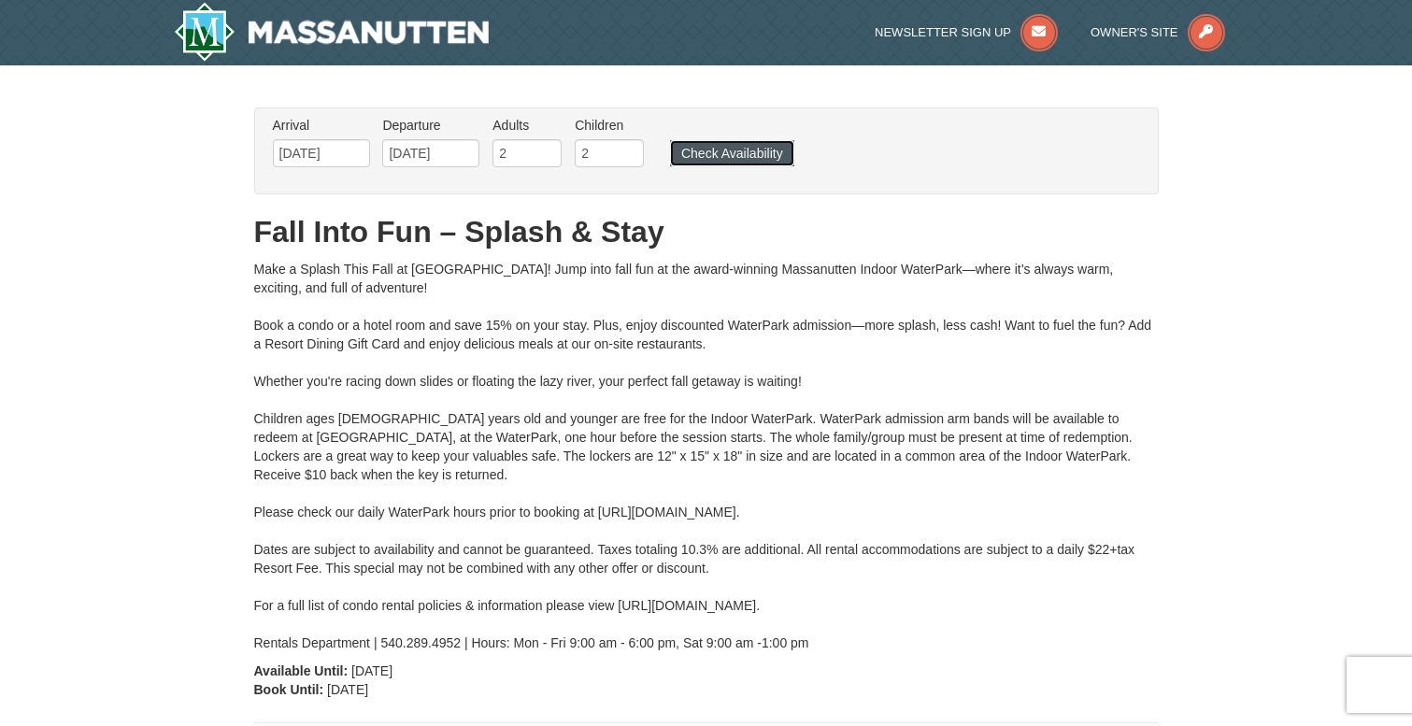
click at [745, 159] on button "Check Availability" at bounding box center [732, 153] width 124 height 26
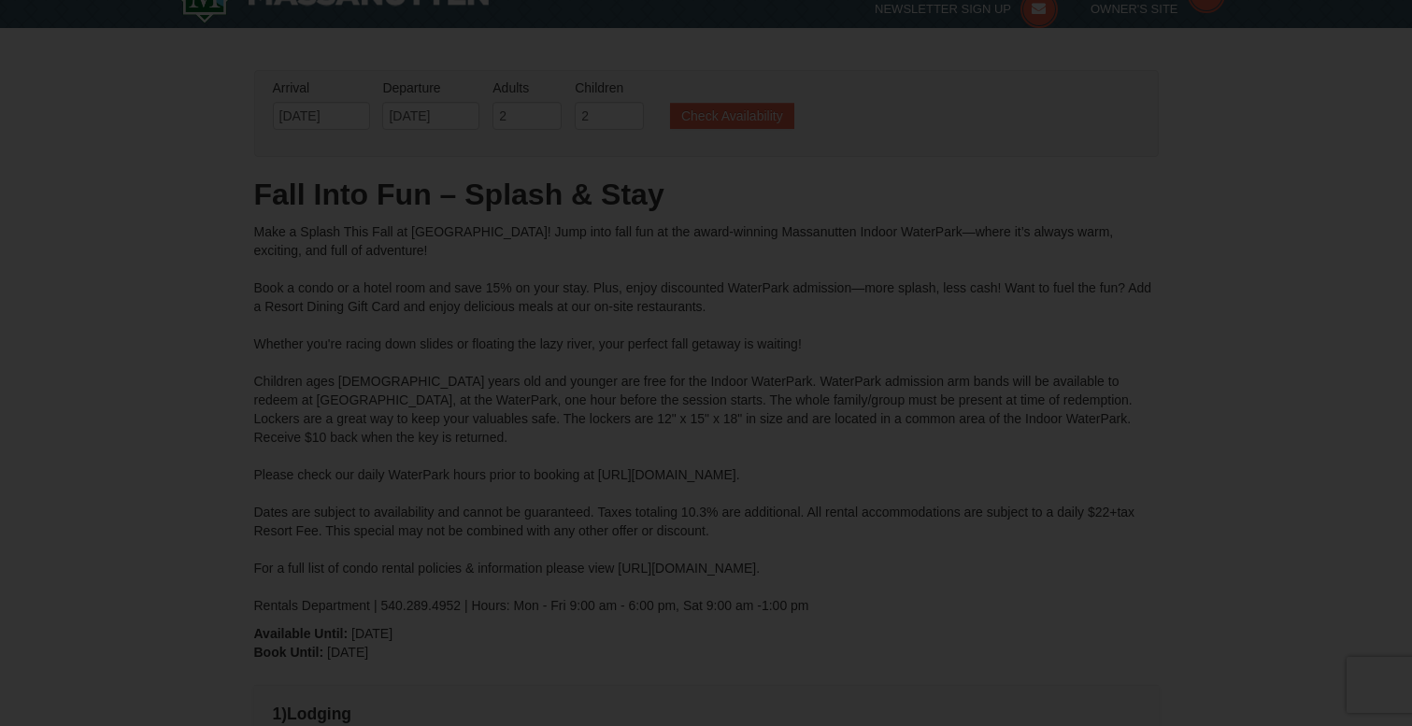
type input "[DATE]"
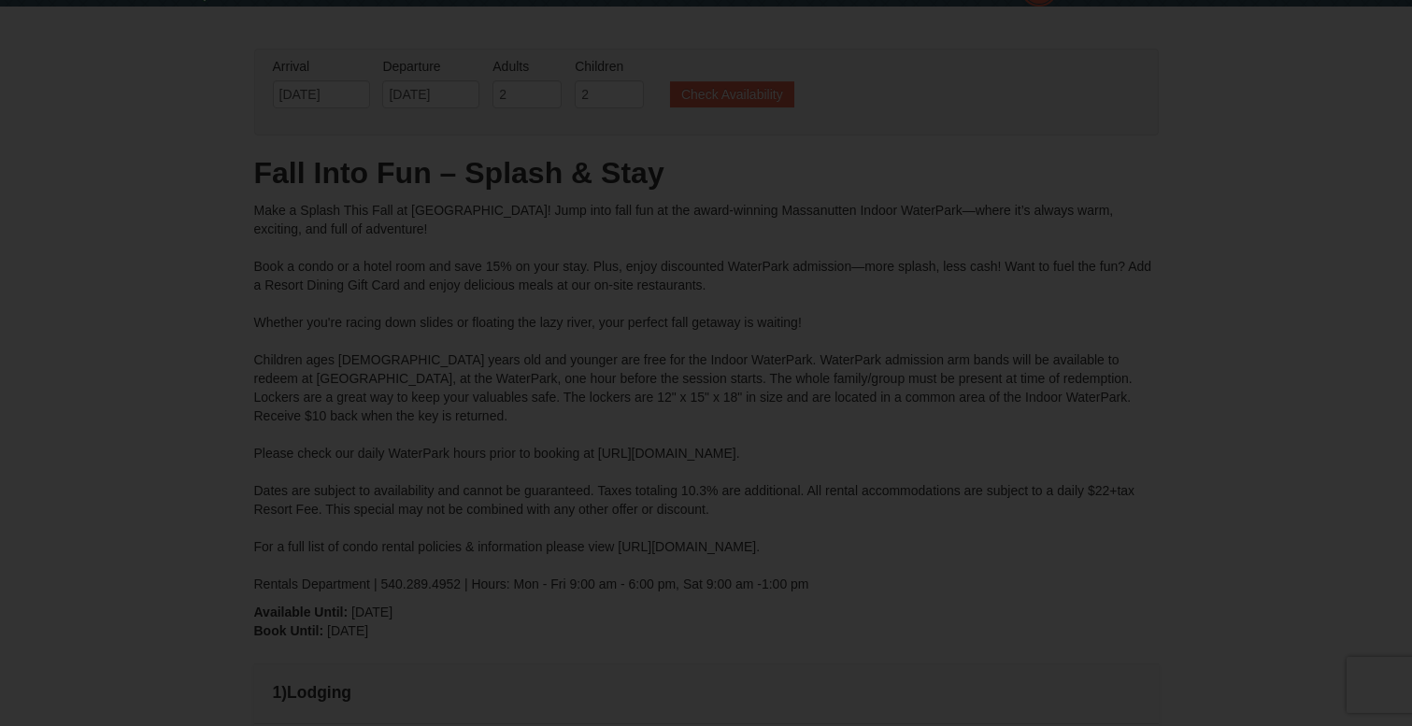
type input "[DATE]"
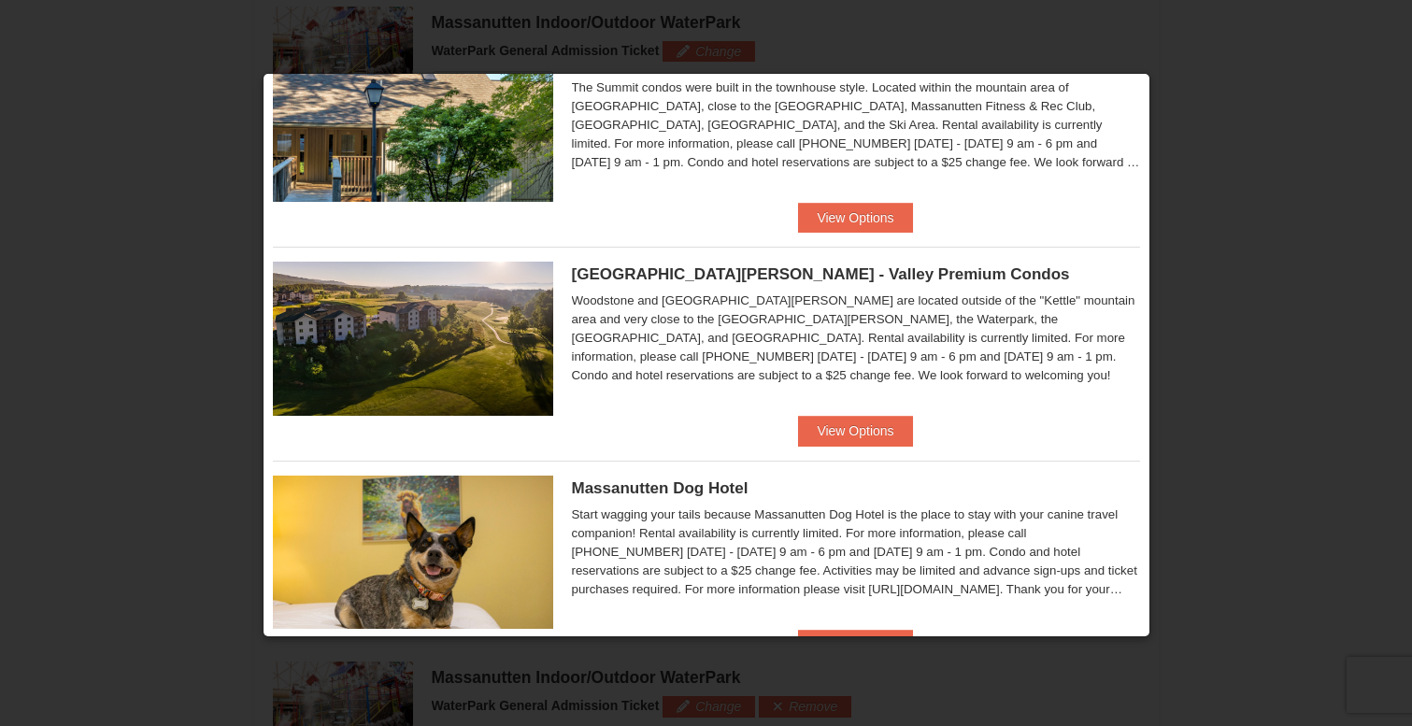
scroll to position [727, 0]
click at [855, 435] on button "View Options" at bounding box center [855, 432] width 114 height 30
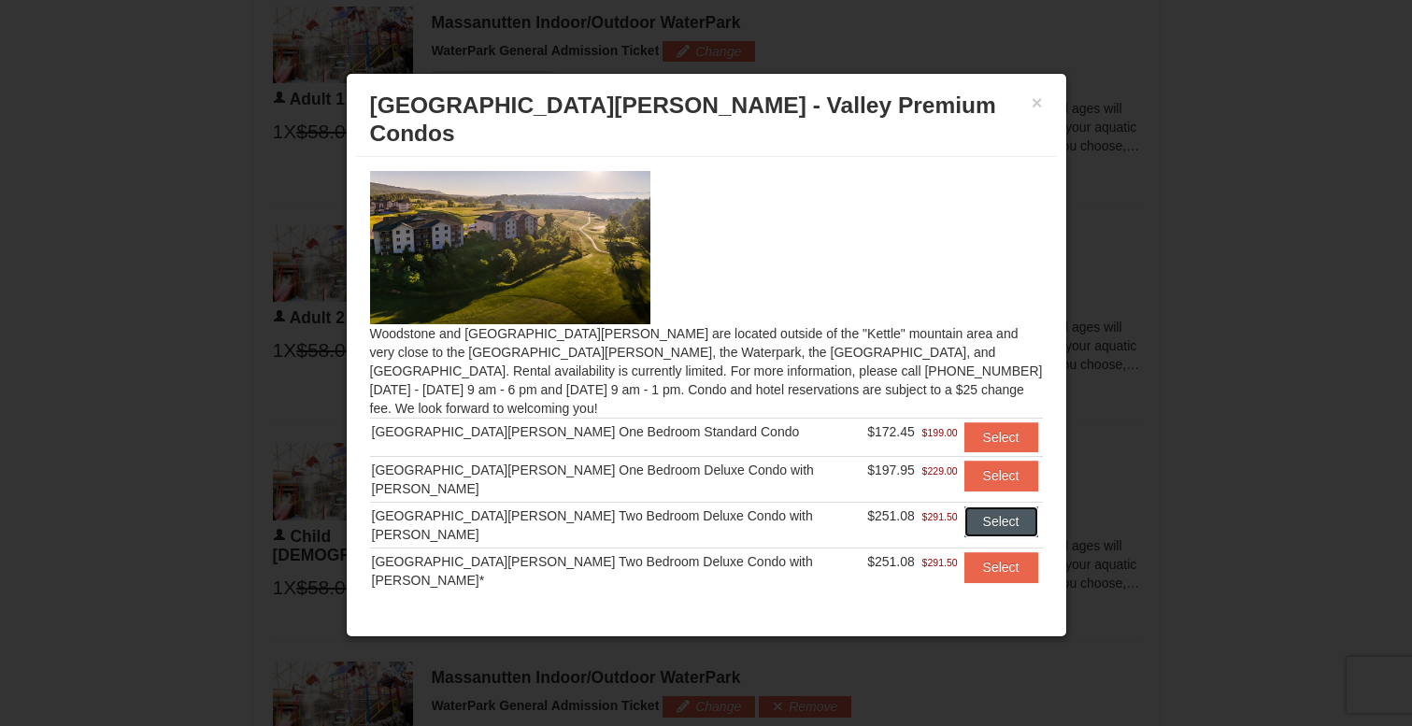
click at [981, 506] on button "Select" at bounding box center [1001, 521] width 74 height 30
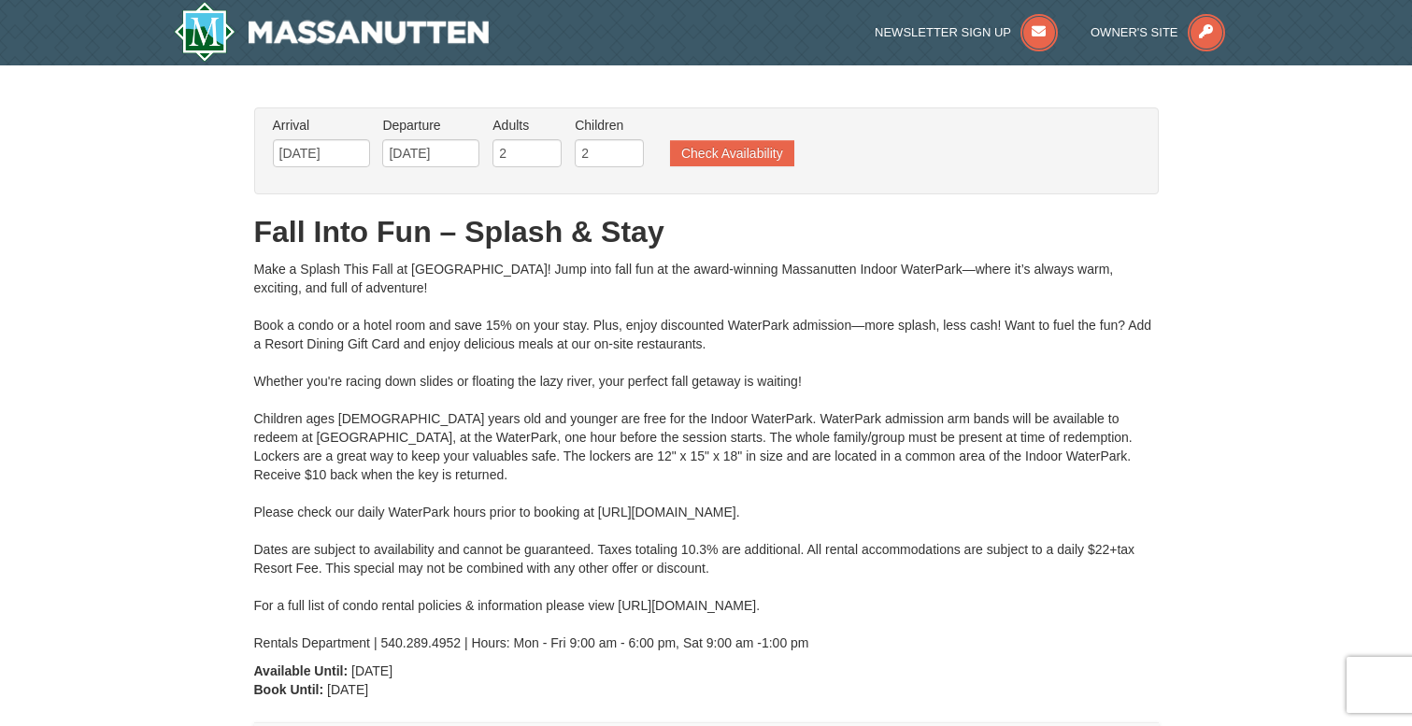
scroll to position [21, 0]
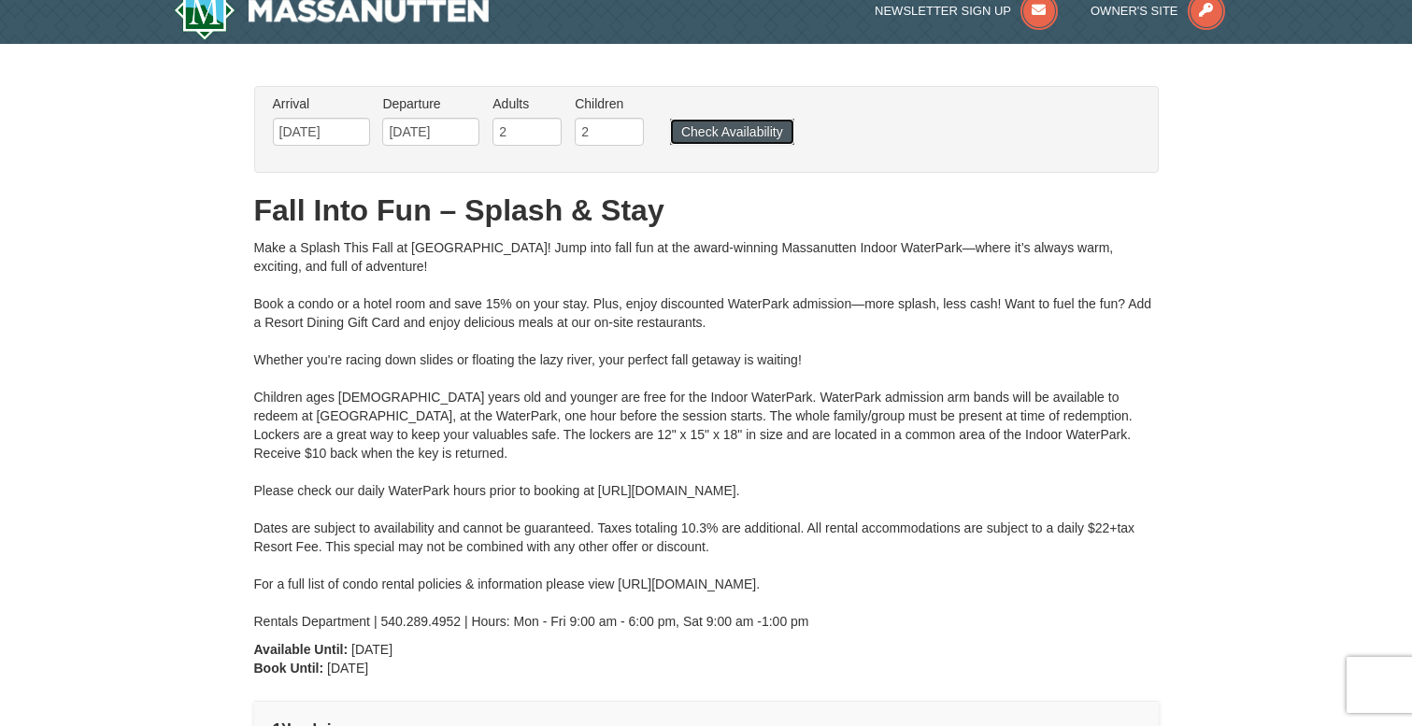
click at [740, 121] on button "Check Availability" at bounding box center [732, 132] width 124 height 26
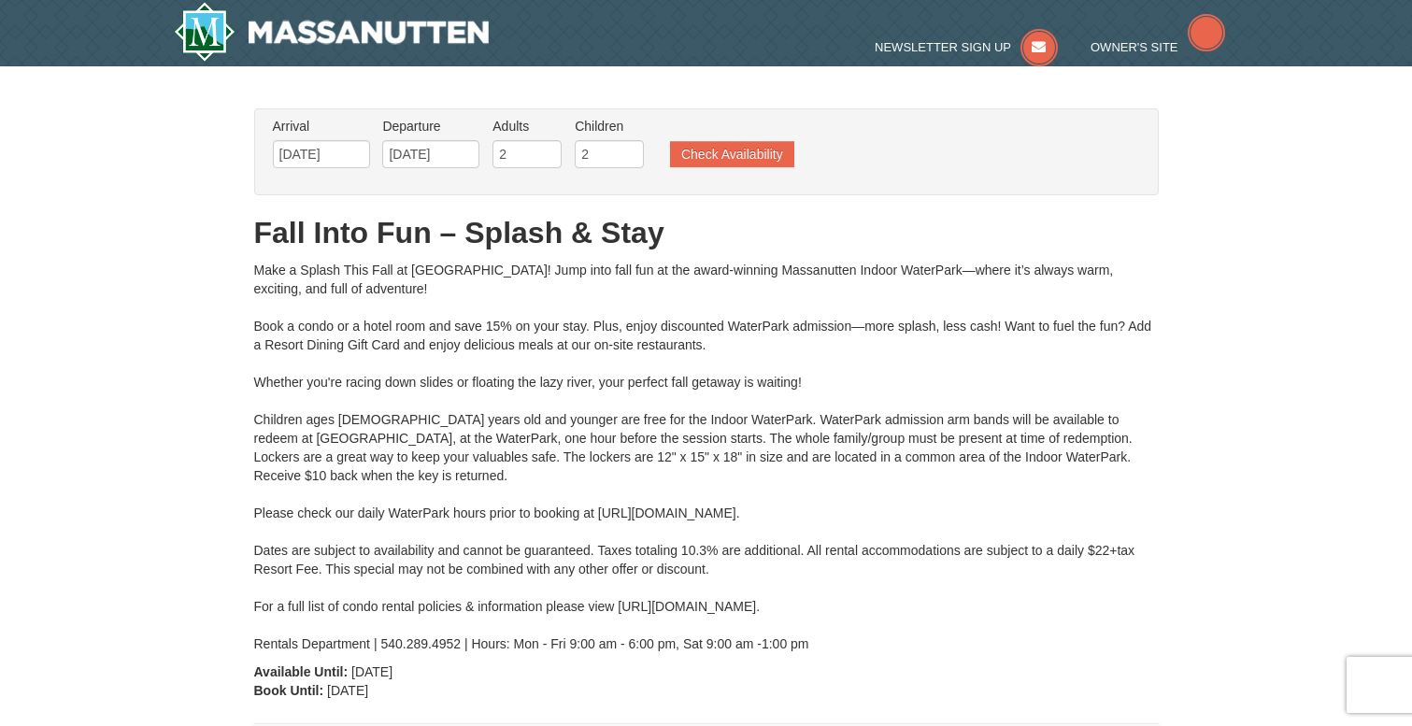
type input "[DATE]"
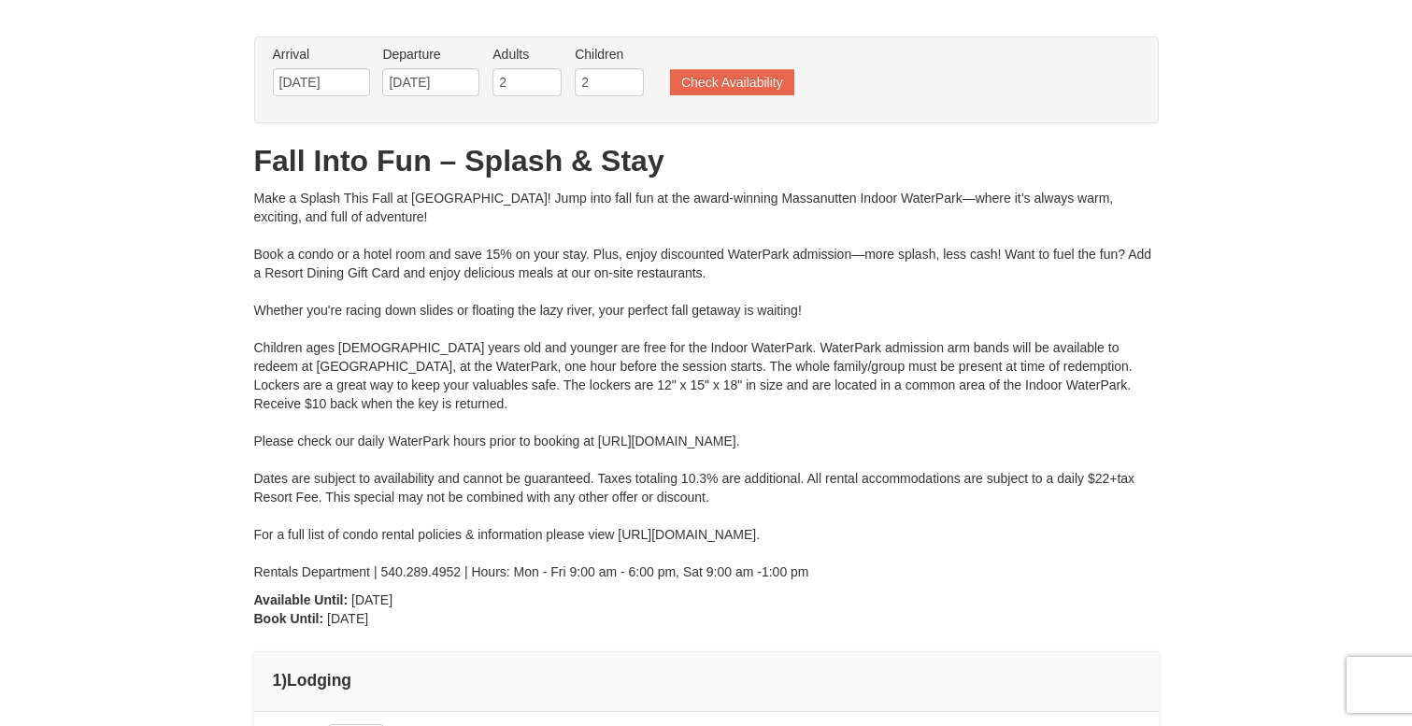
type input "[DATE]"
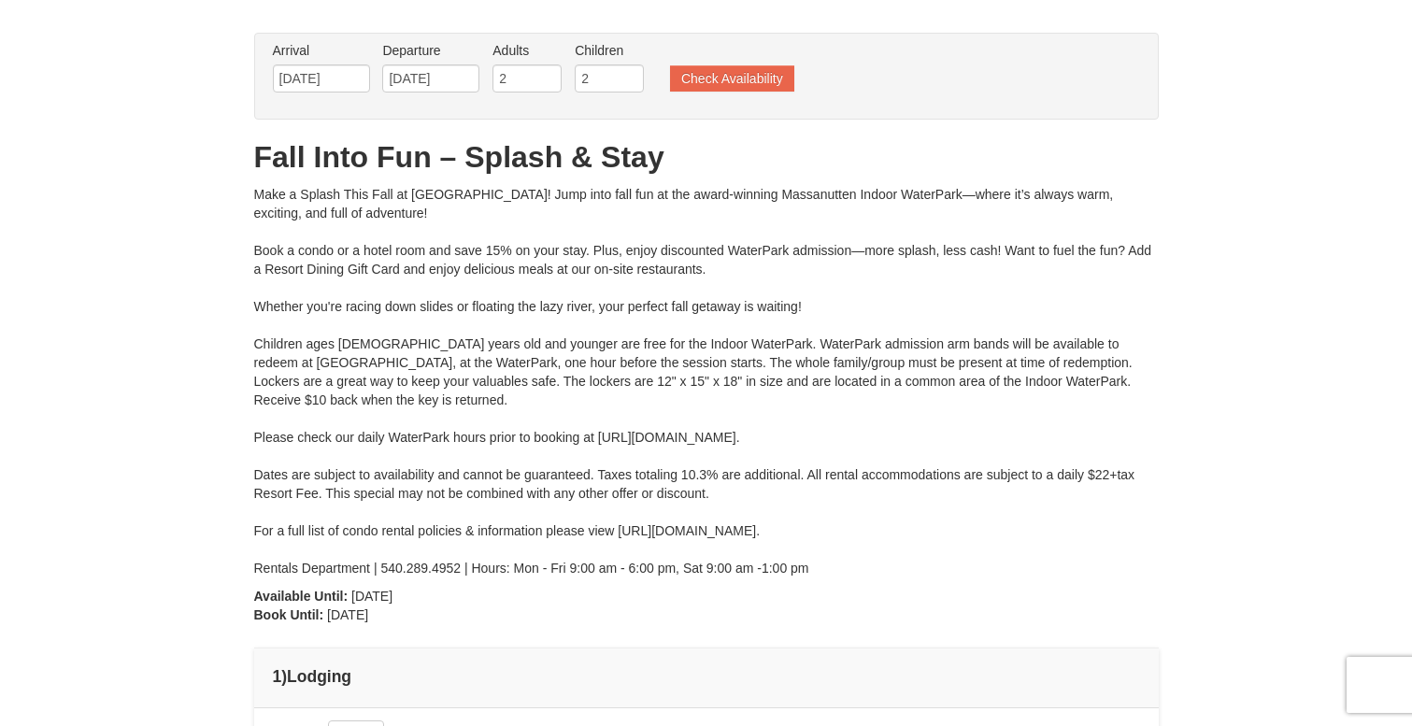
type input "[DATE]"
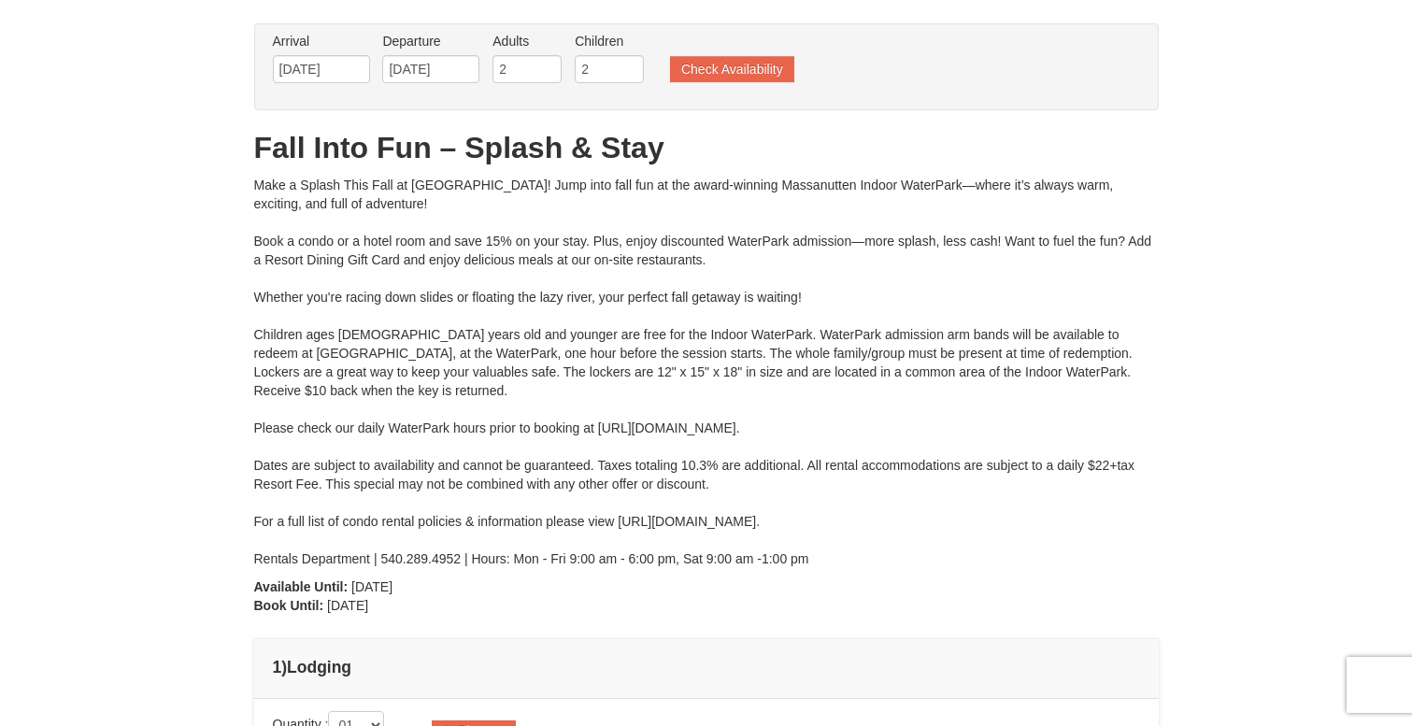
type input "[DATE]"
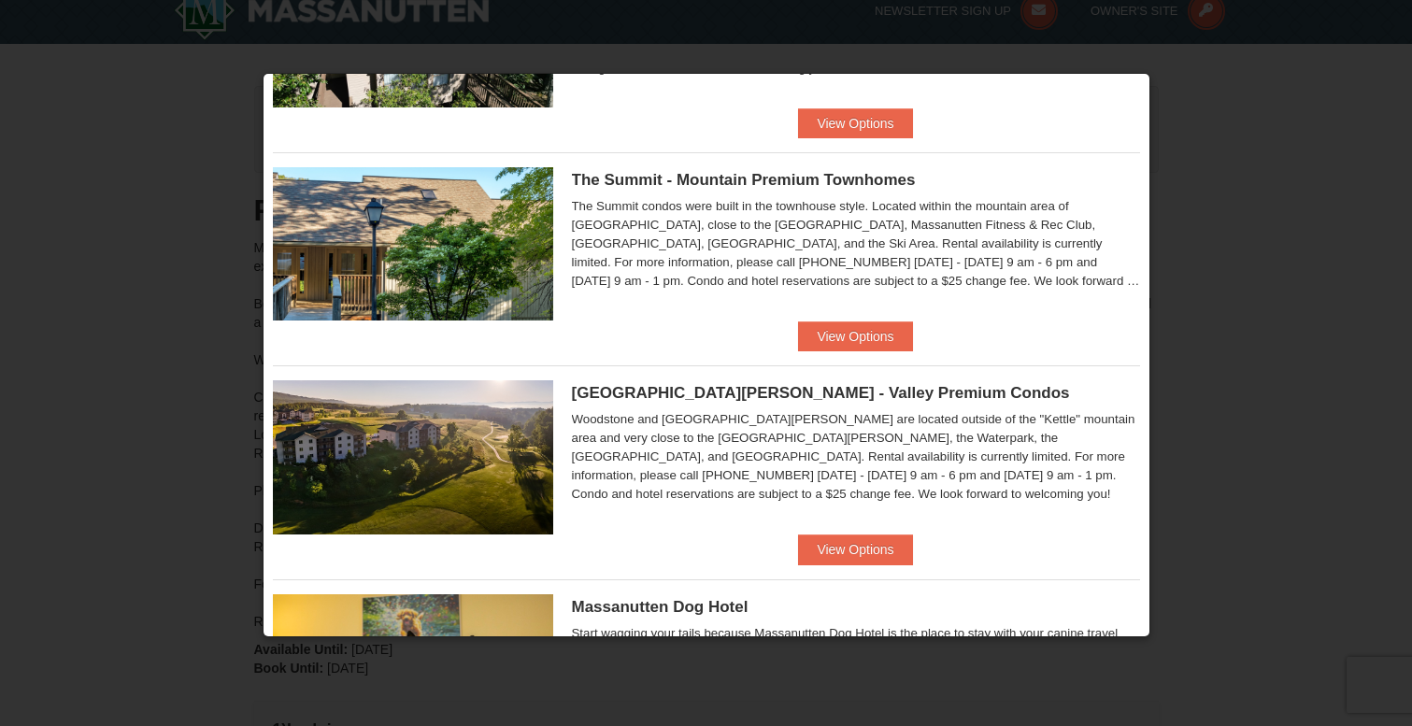
scroll to position [593, 0]
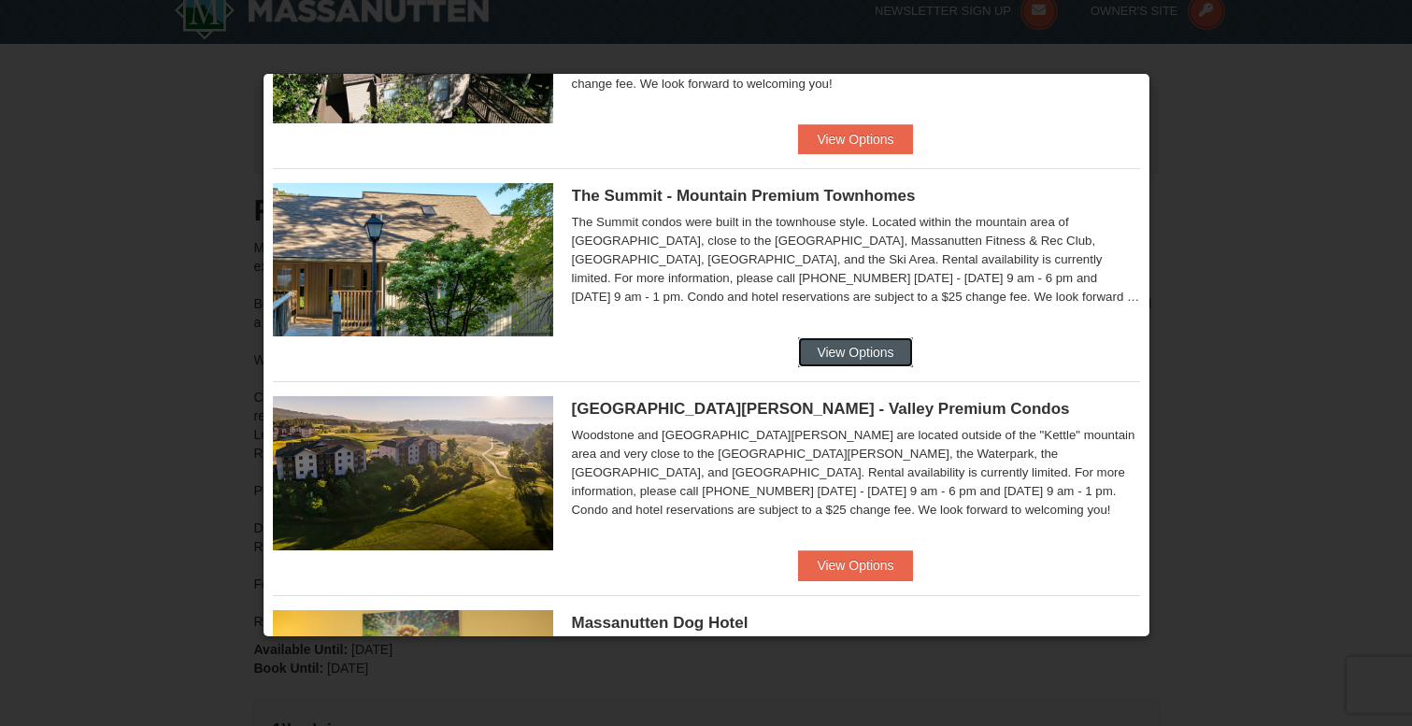
click at [863, 349] on button "View Options" at bounding box center [855, 352] width 114 height 30
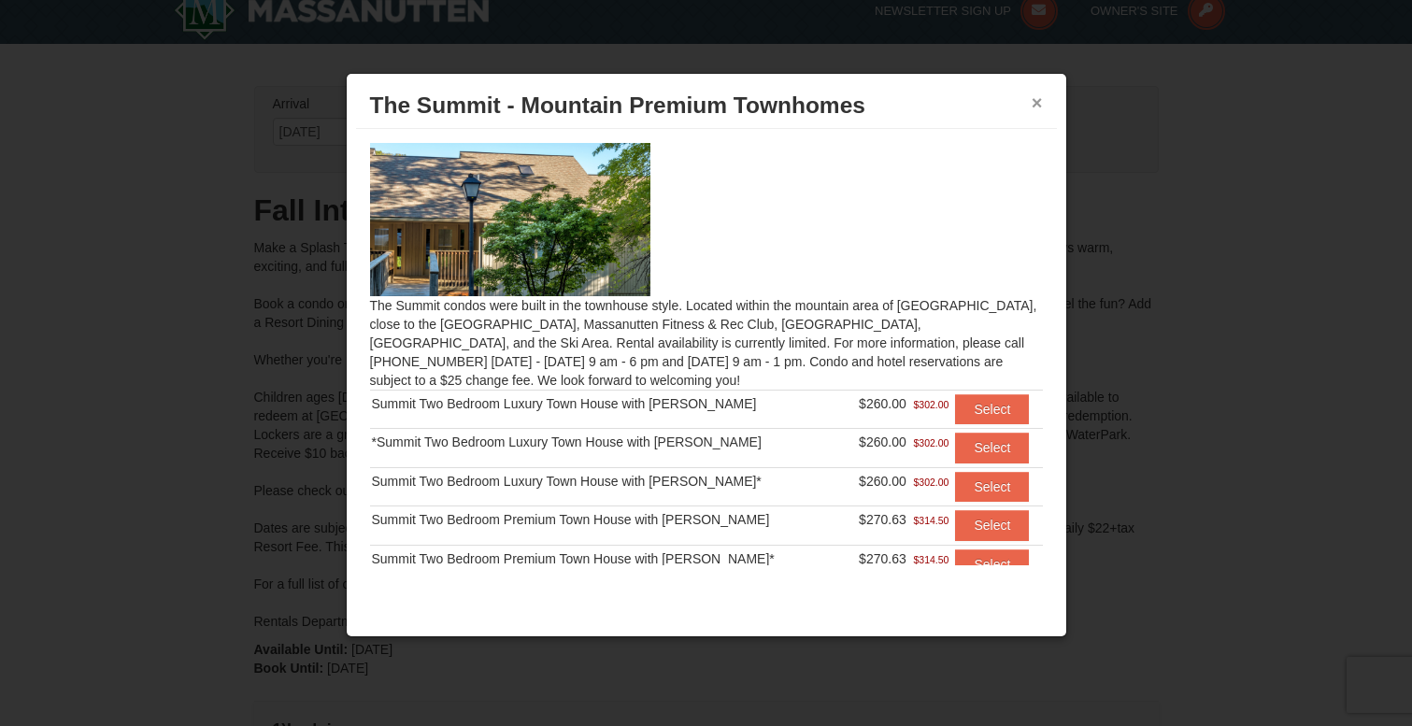
click at [1036, 103] on button "×" at bounding box center [1037, 102] width 11 height 19
